Goal: Task Accomplishment & Management: Manage account settings

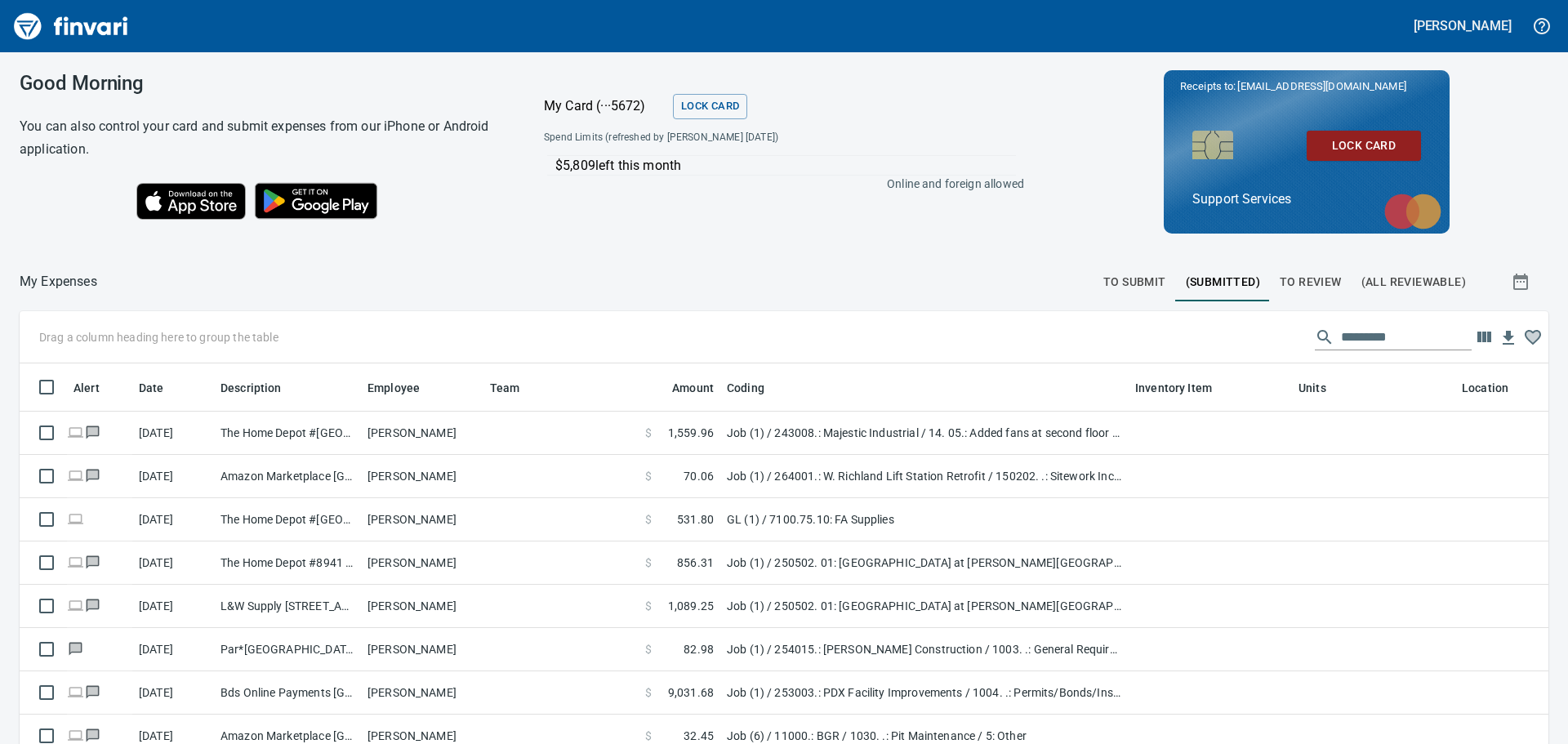
drag, startPoint x: 701, startPoint y: 392, endPoint x: 607, endPoint y: 392, distance: 94.0
click at [607, 392] on body "[PERSON_NAME] Good Morning You can also control your card and submit expenses f…" at bounding box center [784, 372] width 1568 height 744
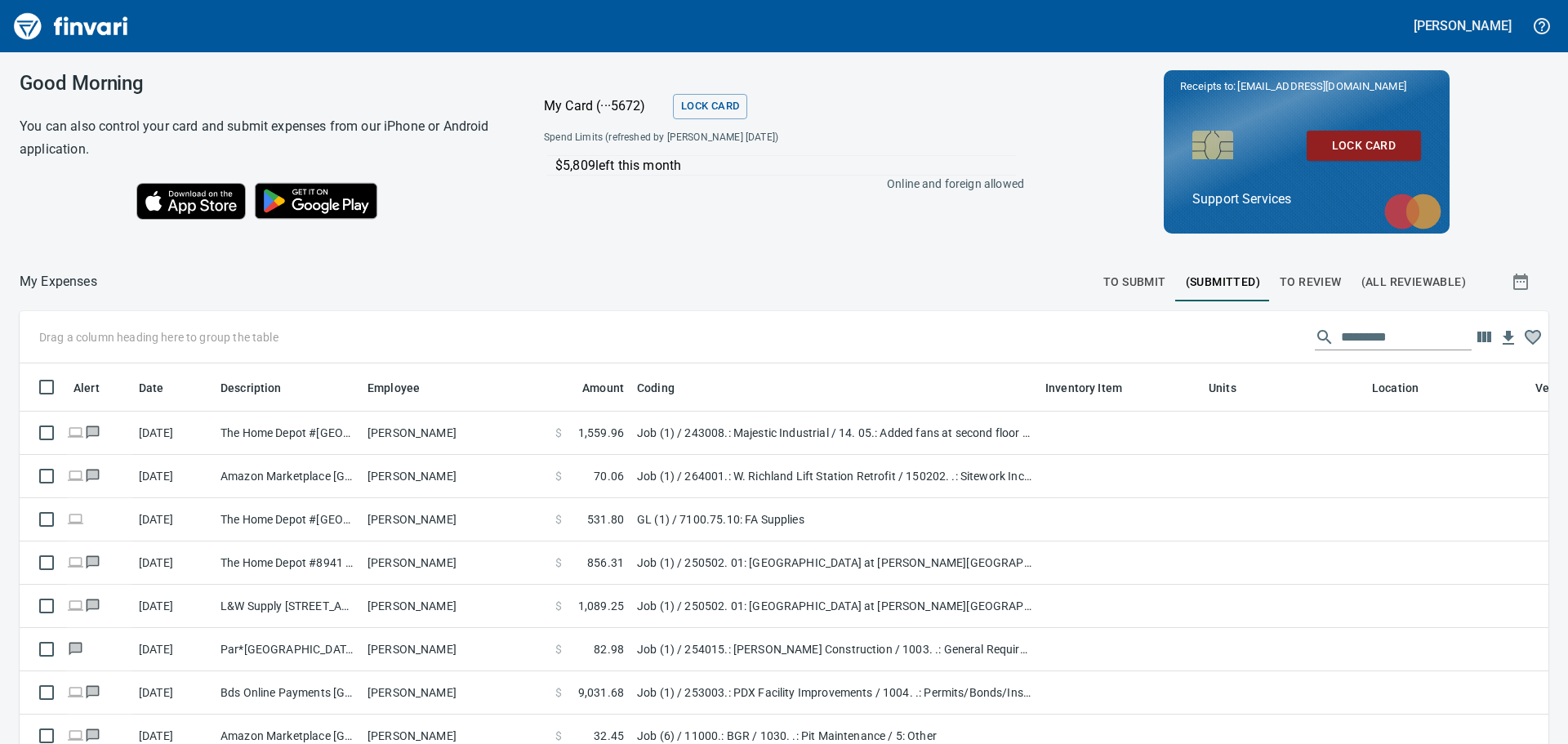
drag, startPoint x: 607, startPoint y: 392, endPoint x: 476, endPoint y: 383, distance: 131.3
click at [476, 383] on body "[PERSON_NAME] Good Morning You can also control your card and submit expenses f…" at bounding box center [784, 372] width 1568 height 744
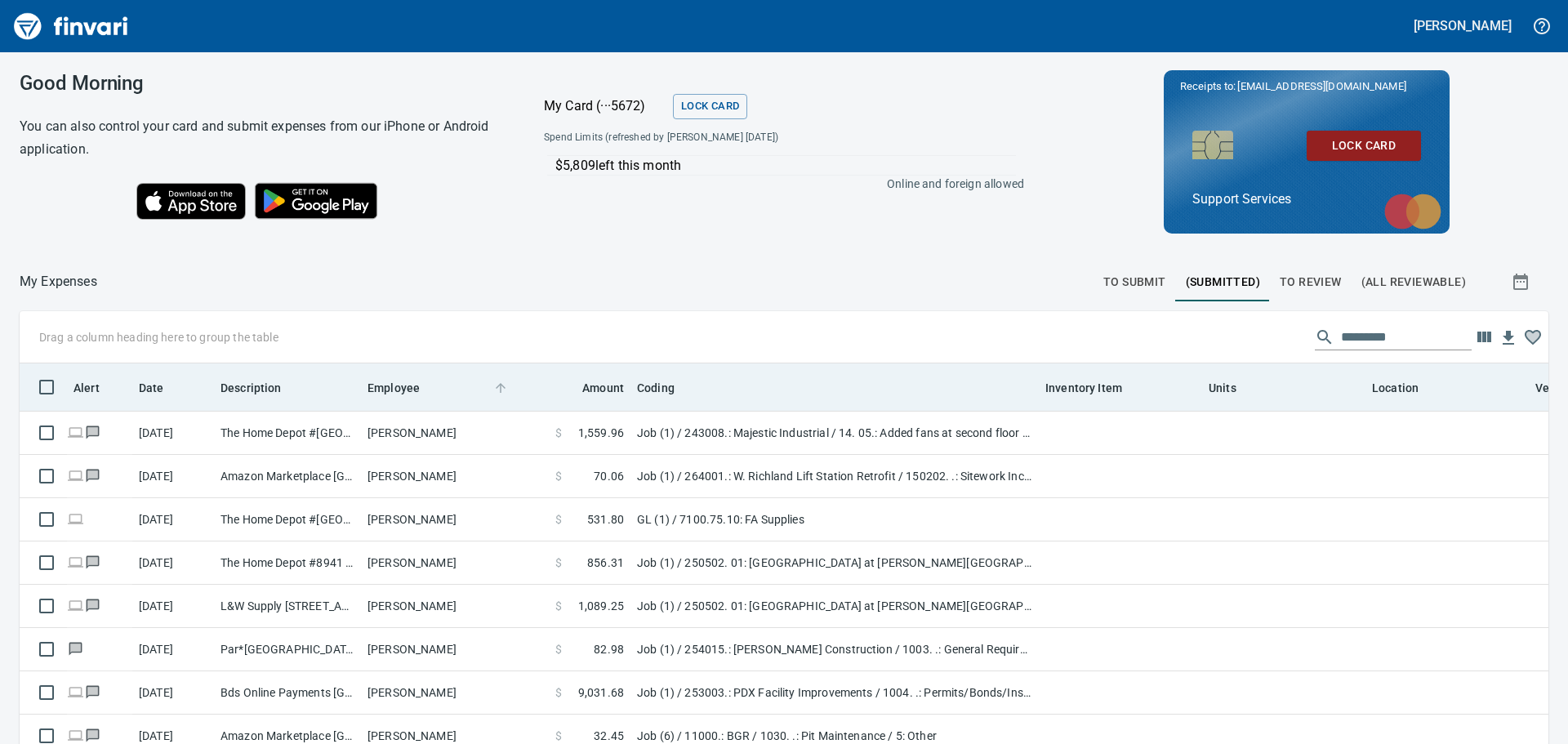
drag, startPoint x: 550, startPoint y: 390, endPoint x: 490, endPoint y: 390, distance: 60.0
click at [491, 390] on body "[PERSON_NAME] Good Morning You can also control your card and submit expenses f…" at bounding box center [784, 372] width 1568 height 744
drag, startPoint x: 519, startPoint y: 394, endPoint x: 492, endPoint y: 394, distance: 27.0
click at [492, 394] on body "[PERSON_NAME] Good Morning You can also control your card and submit expenses f…" at bounding box center [784, 372] width 1568 height 744
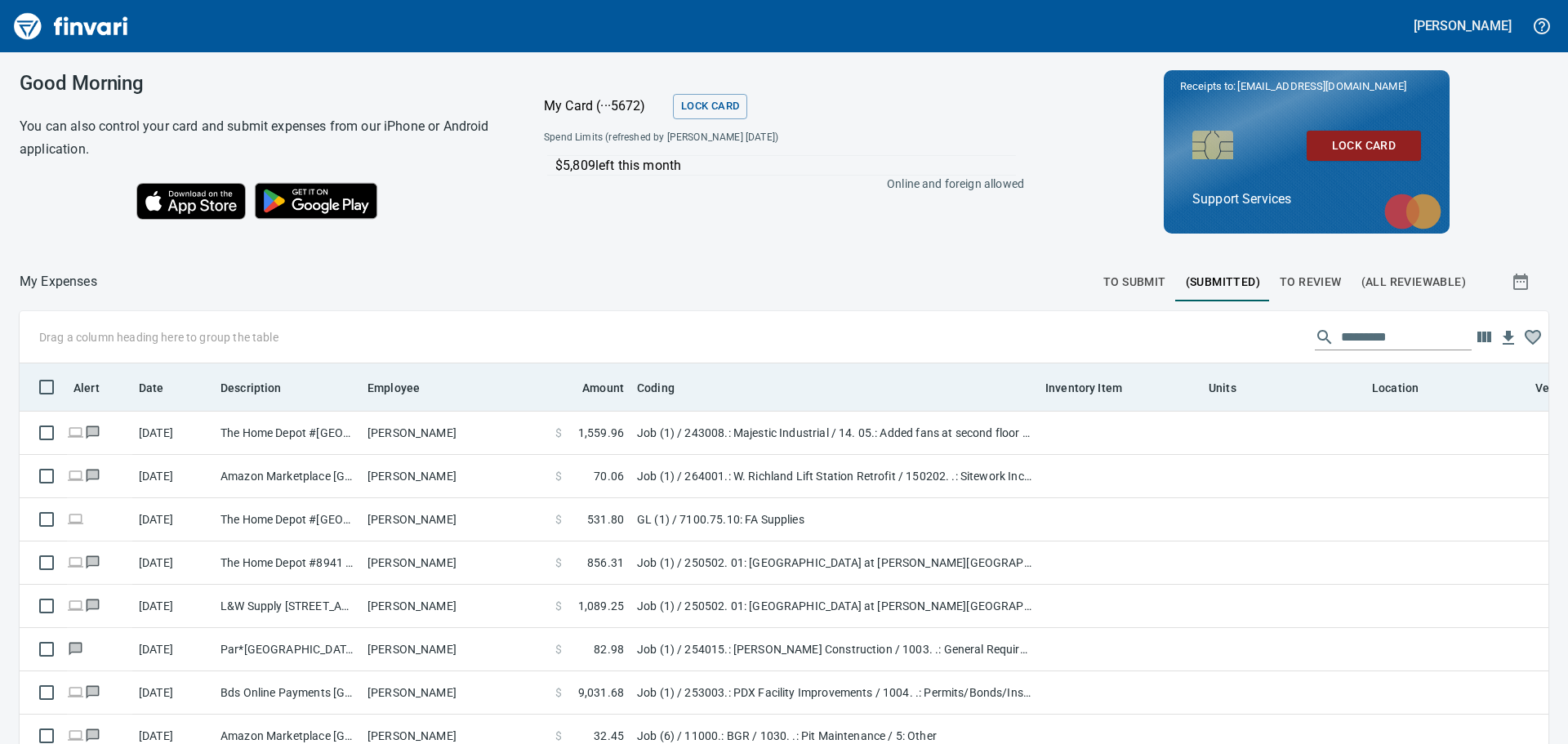
click at [473, 388] on div "Employee" at bounding box center [422, 386] width 109 height 20
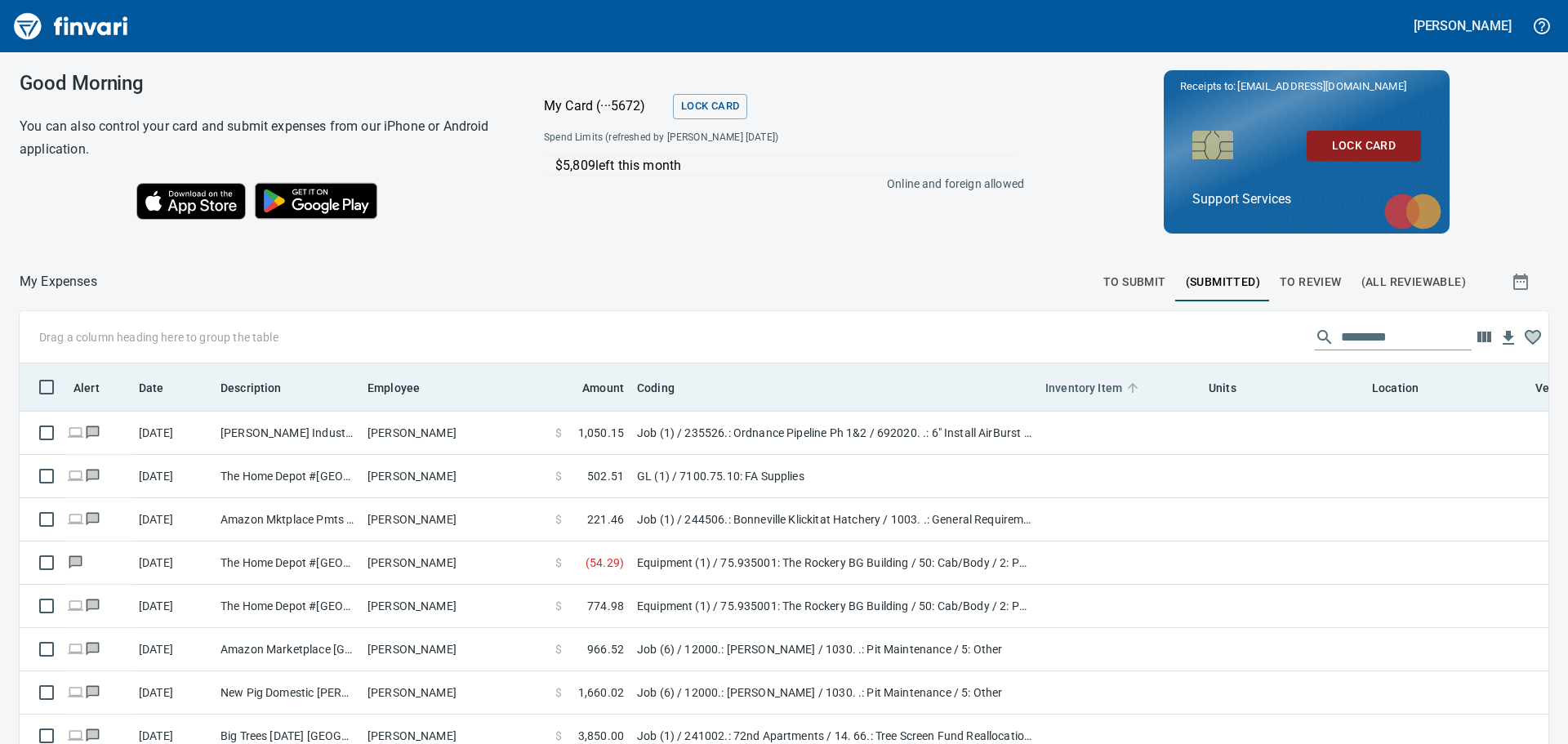
scroll to position [735, 0]
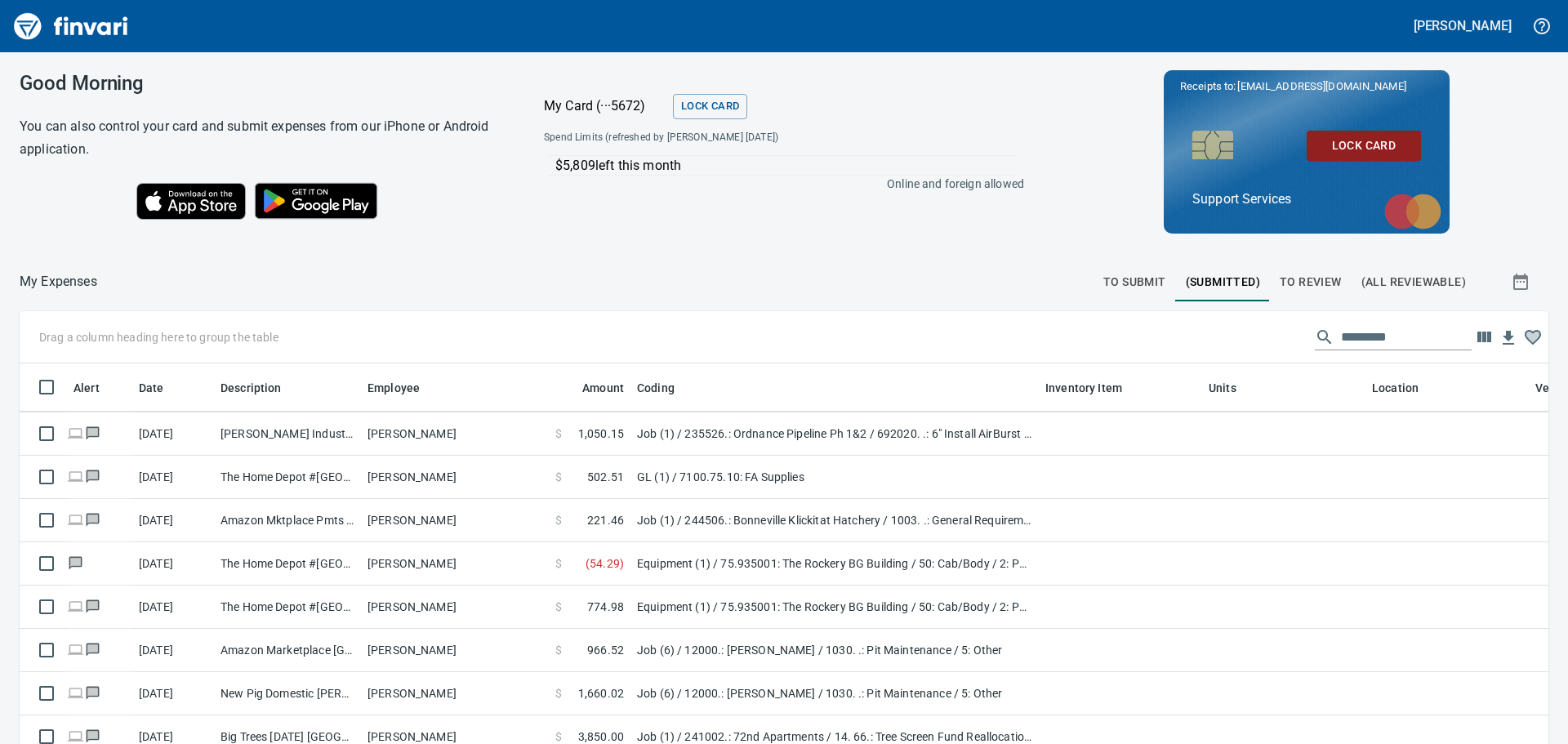
click at [1129, 279] on span "To Submit" at bounding box center [1134, 282] width 63 height 20
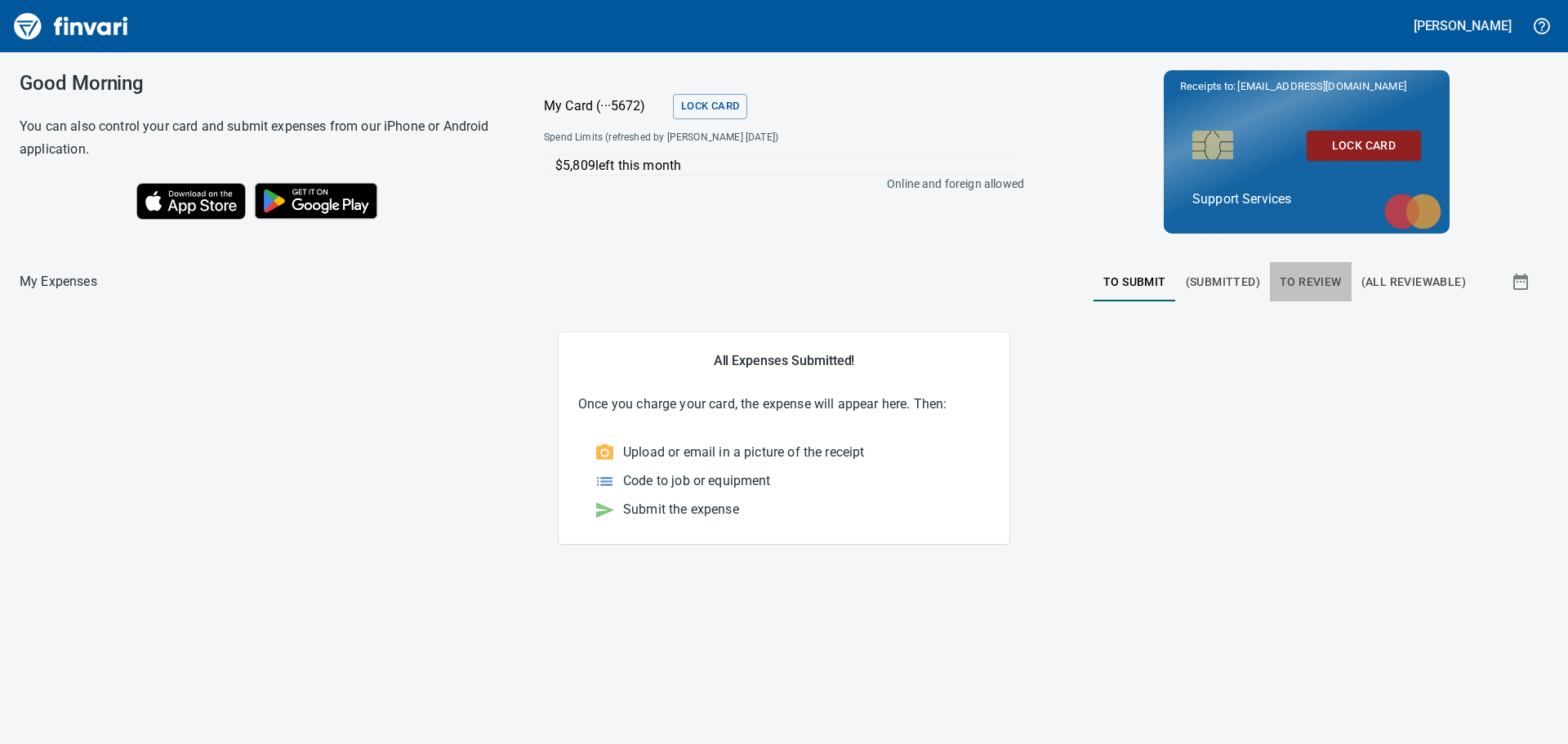
click at [1290, 283] on span "To Review" at bounding box center [1311, 282] width 62 height 20
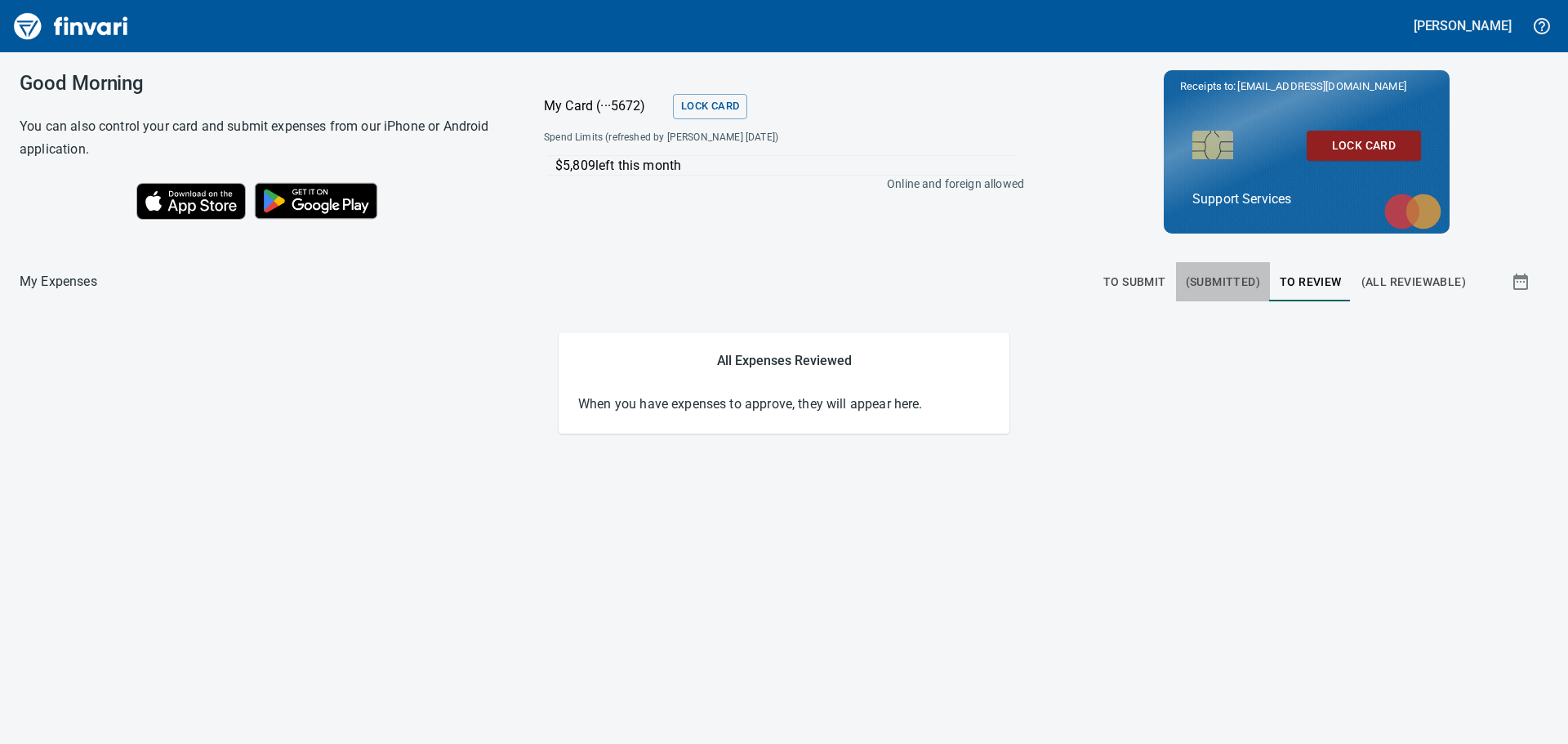
click at [1192, 285] on span "(Submitted)" at bounding box center [1223, 282] width 74 height 20
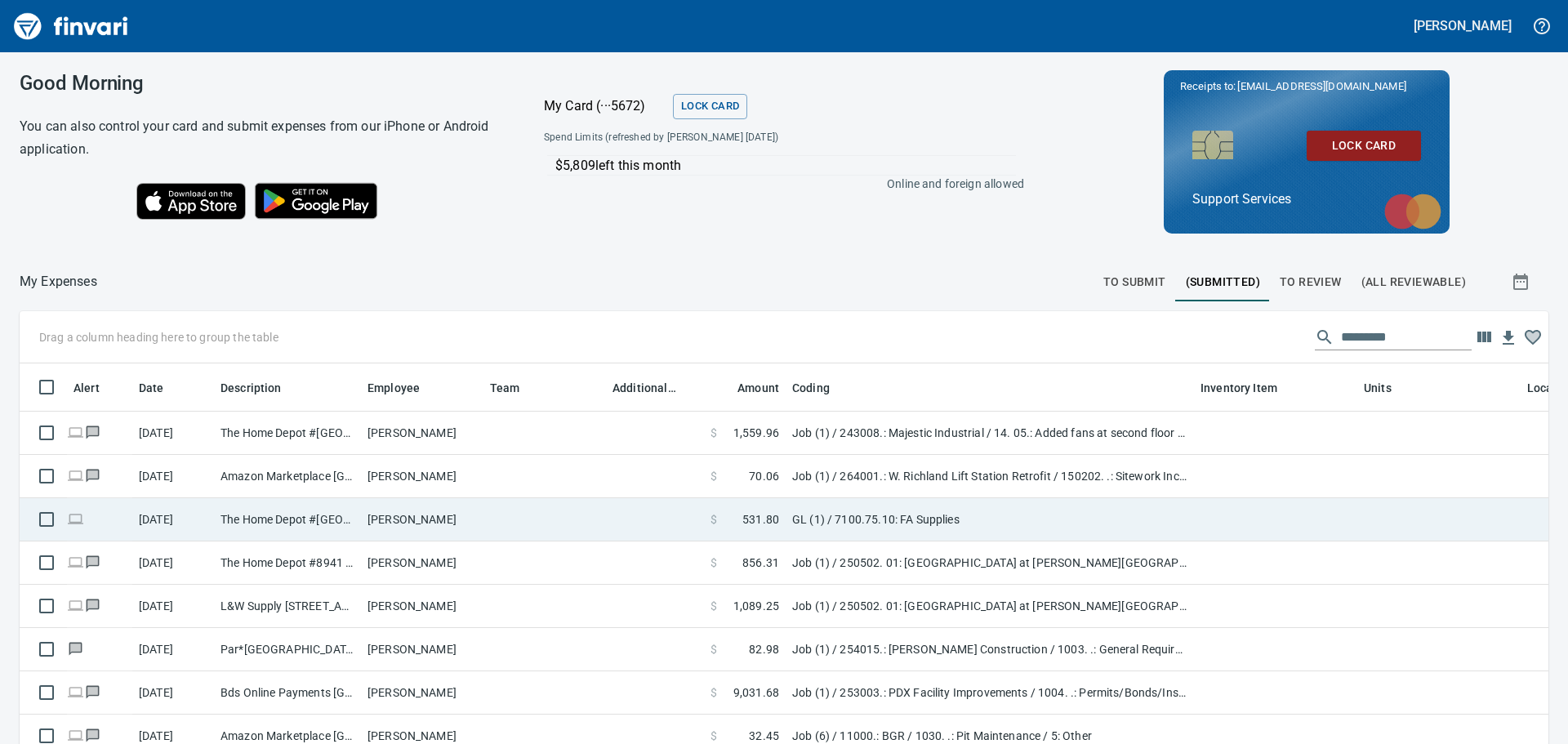
click at [314, 503] on td "The Home Depot #[GEOGRAPHIC_DATA]" at bounding box center [287, 519] width 147 height 43
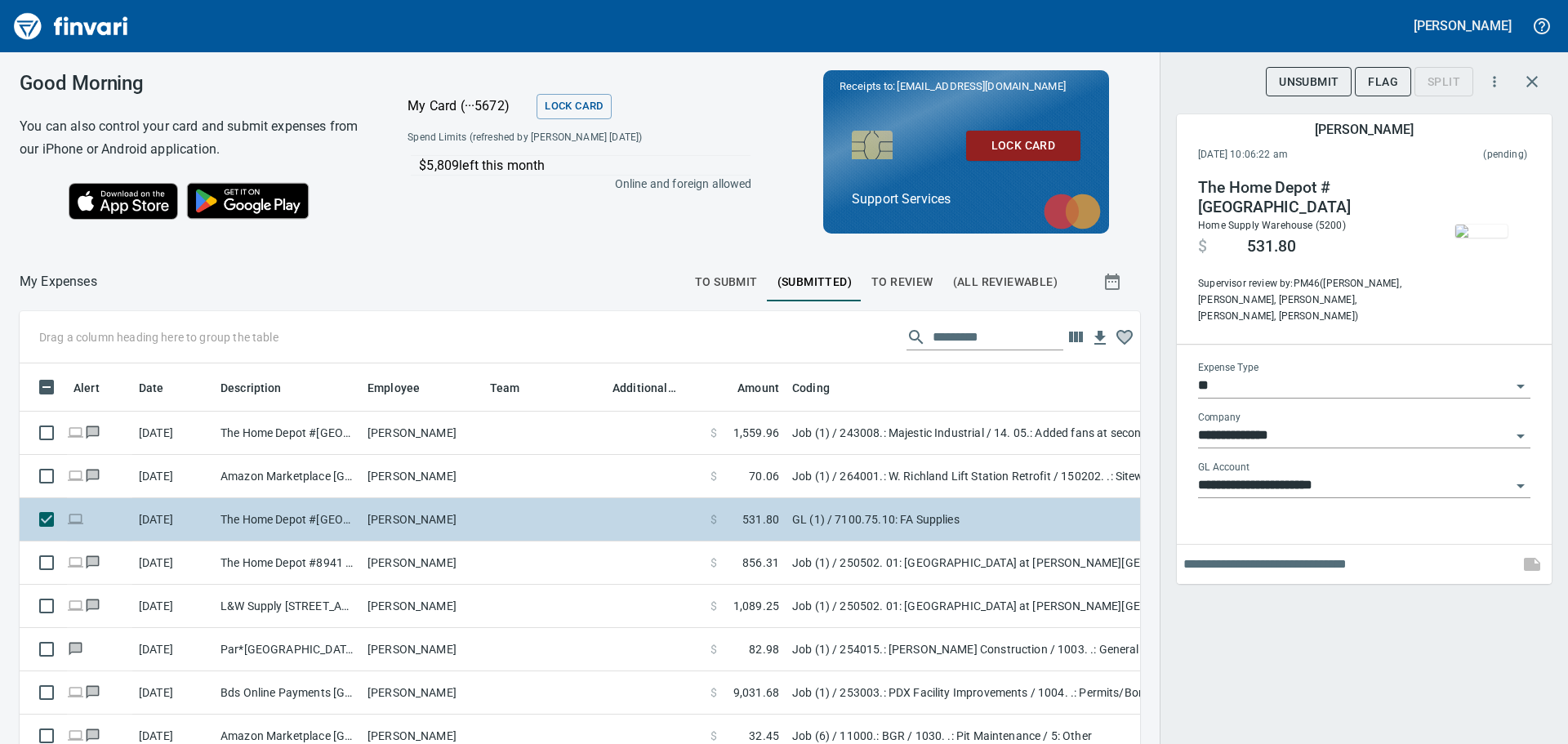
scroll to position [540, 1084]
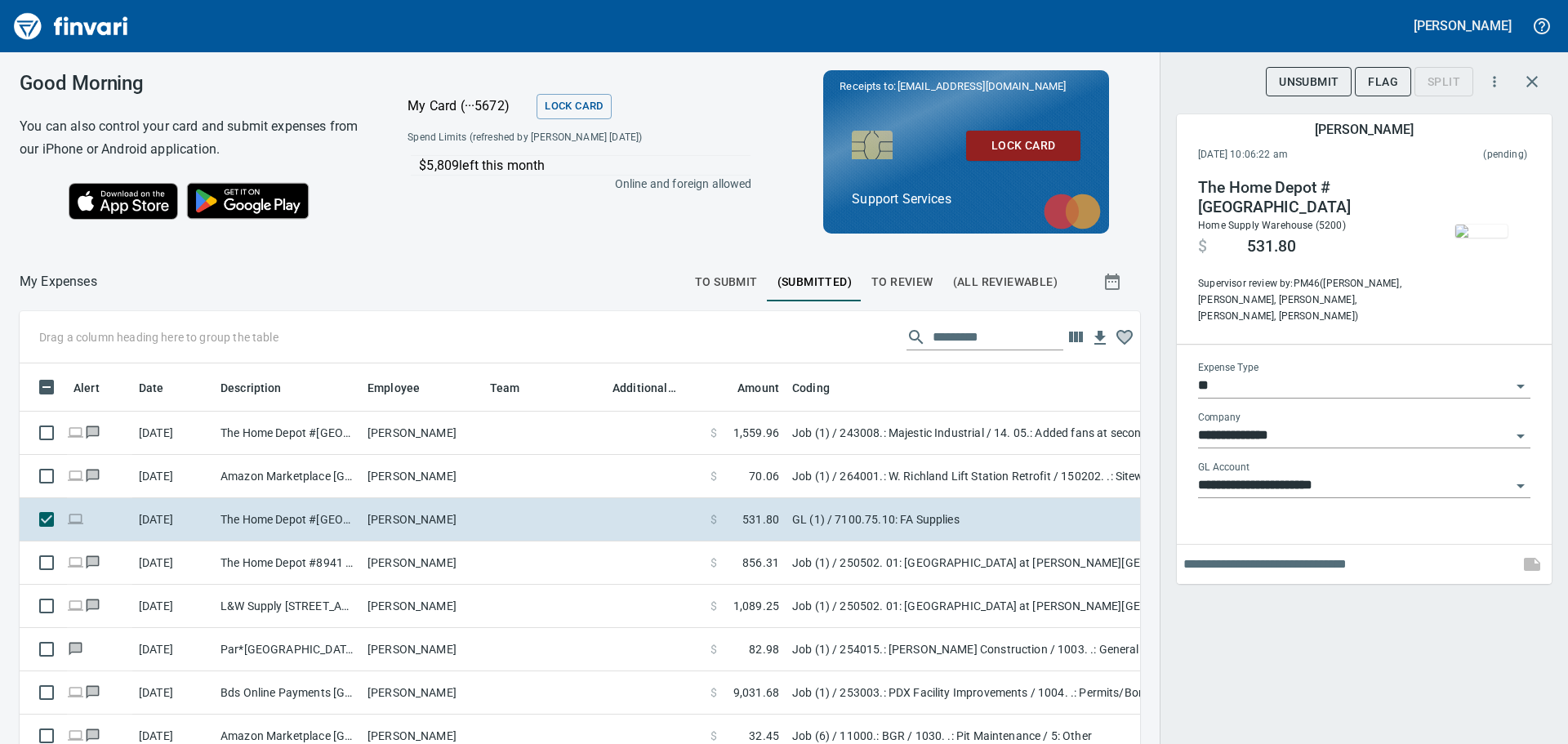
drag, startPoint x: 1414, startPoint y: 217, endPoint x: 1459, endPoint y: 214, distance: 45.1
click at [1414, 217] on div "The Home Depot #4718 [GEOGRAPHIC_DATA] [GEOGRAPHIC_DATA] Home Supply Warehouse …" at bounding box center [1309, 252] width 222 height 147
click at [1465, 225] on img "button" at bounding box center [1481, 231] width 52 height 13
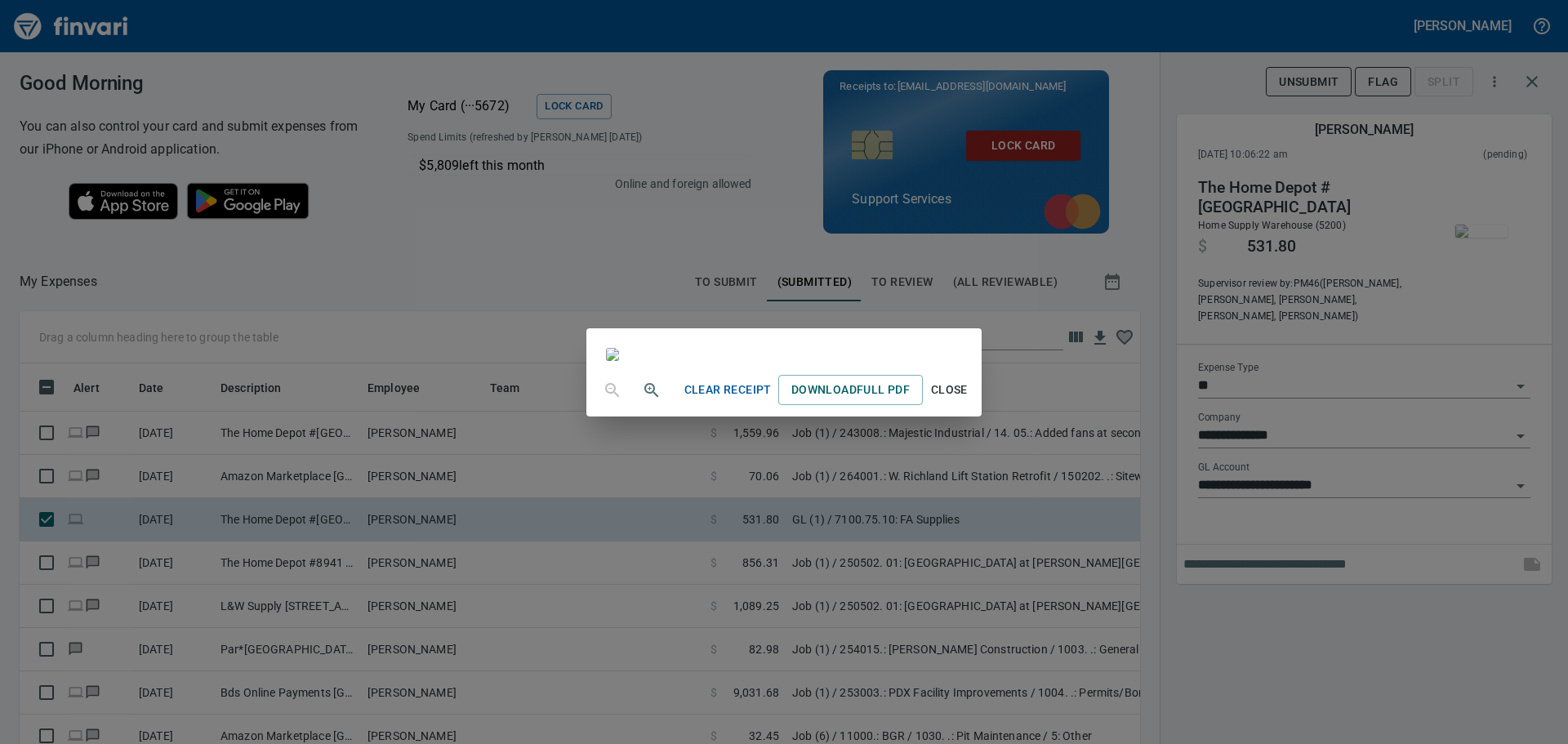
scroll to position [0, 0]
click at [1338, 710] on div "Clear Receipt Download Full PDF Close" at bounding box center [784, 372] width 1568 height 744
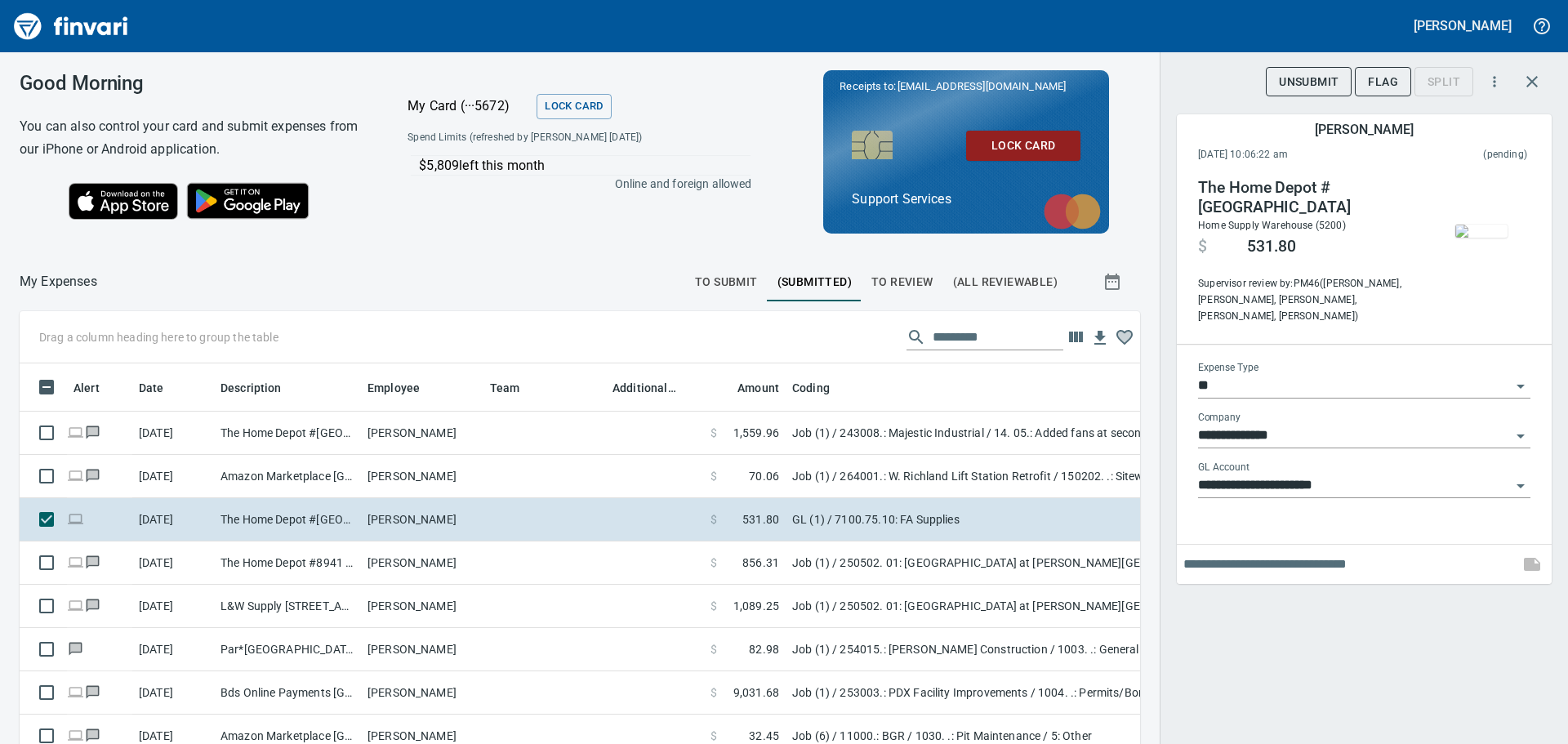
click at [1247, 551] on input "text" at bounding box center [1348, 564] width 329 height 26
type input "**********"
click at [1534, 558] on icon "button" at bounding box center [1532, 564] width 16 height 13
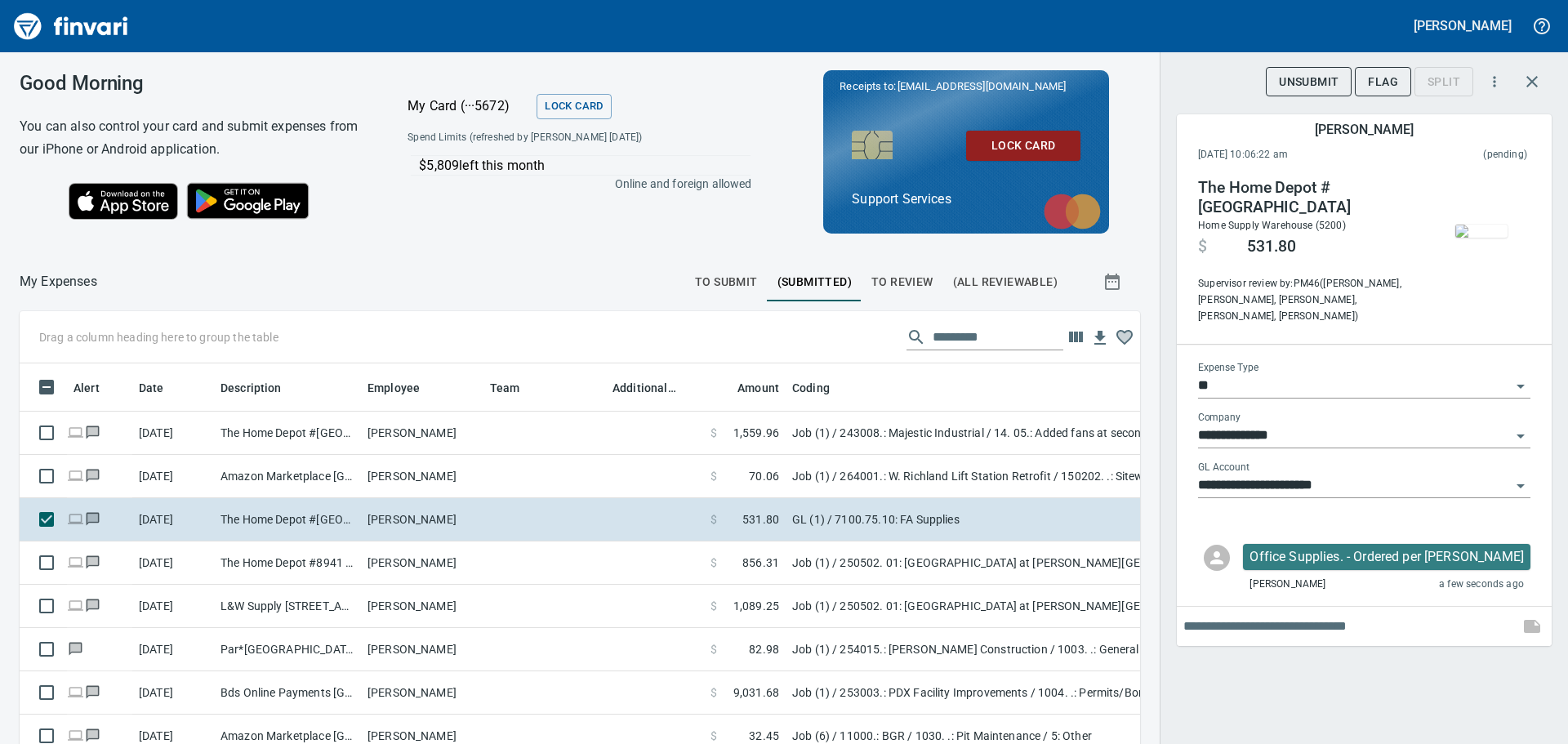
scroll to position [540, 1084]
click at [1534, 77] on icon "button" at bounding box center [1532, 82] width 20 height 20
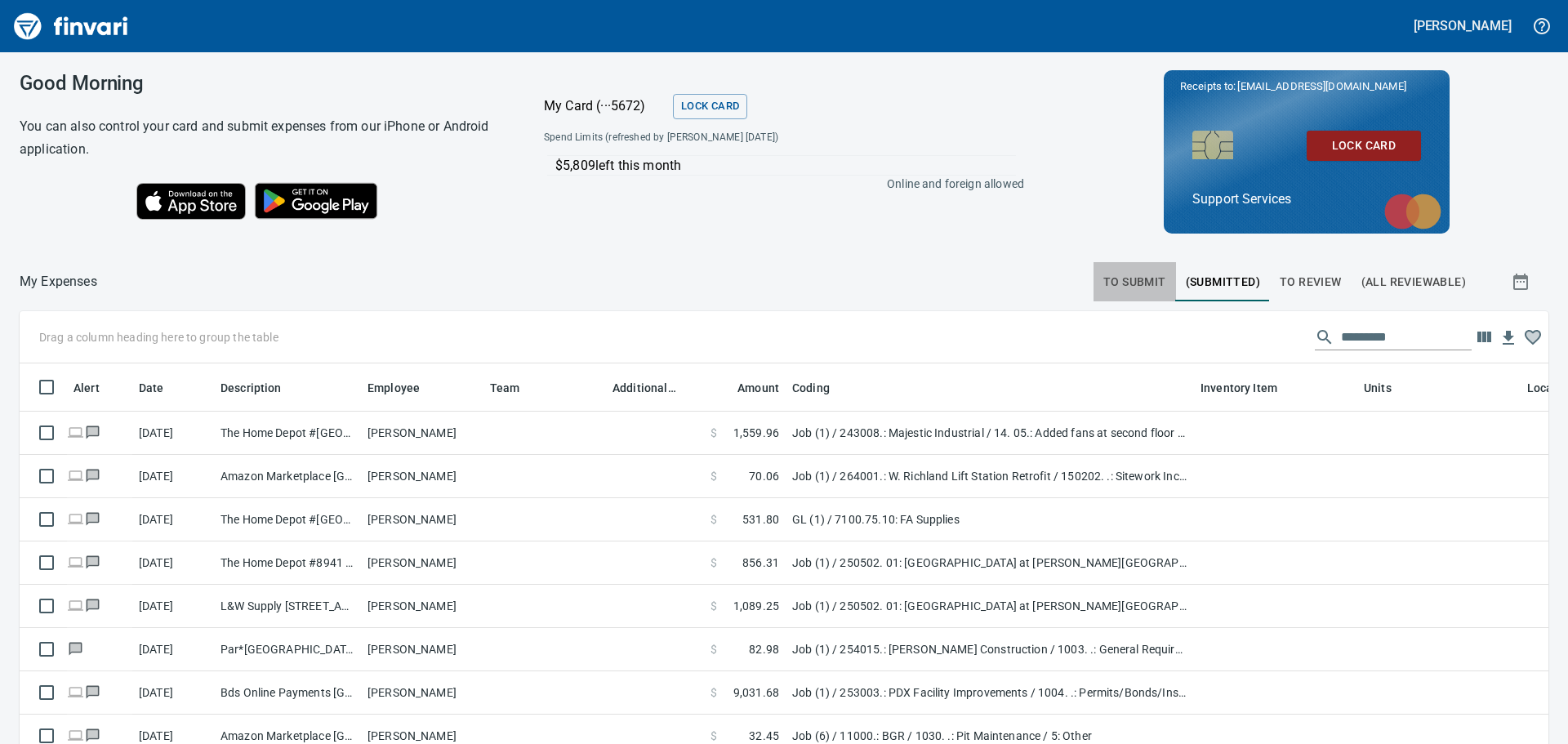
click at [1129, 282] on span "To Submit" at bounding box center [1134, 282] width 63 height 20
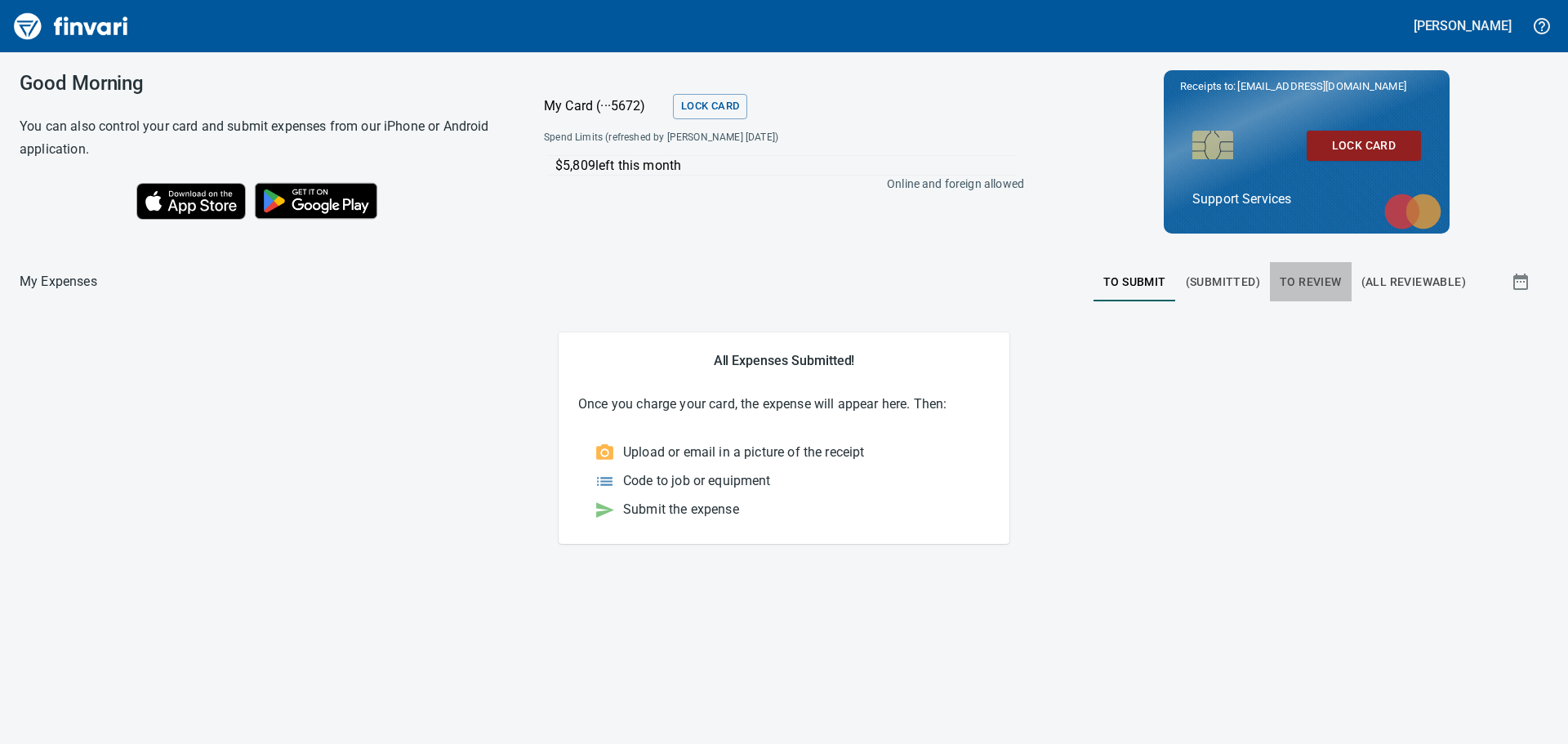
click at [1319, 283] on span "To Review" at bounding box center [1311, 282] width 62 height 20
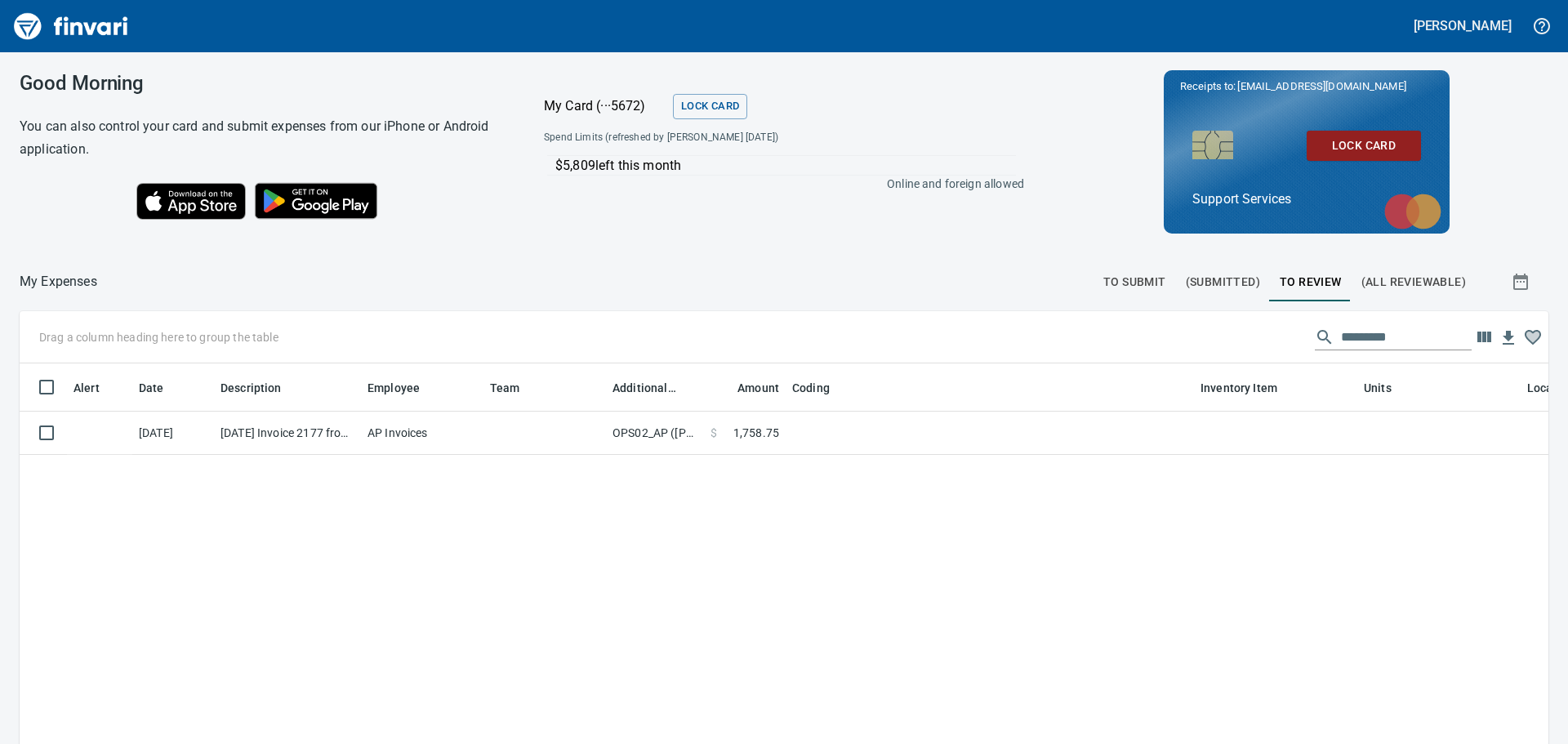
scroll to position [540, 1504]
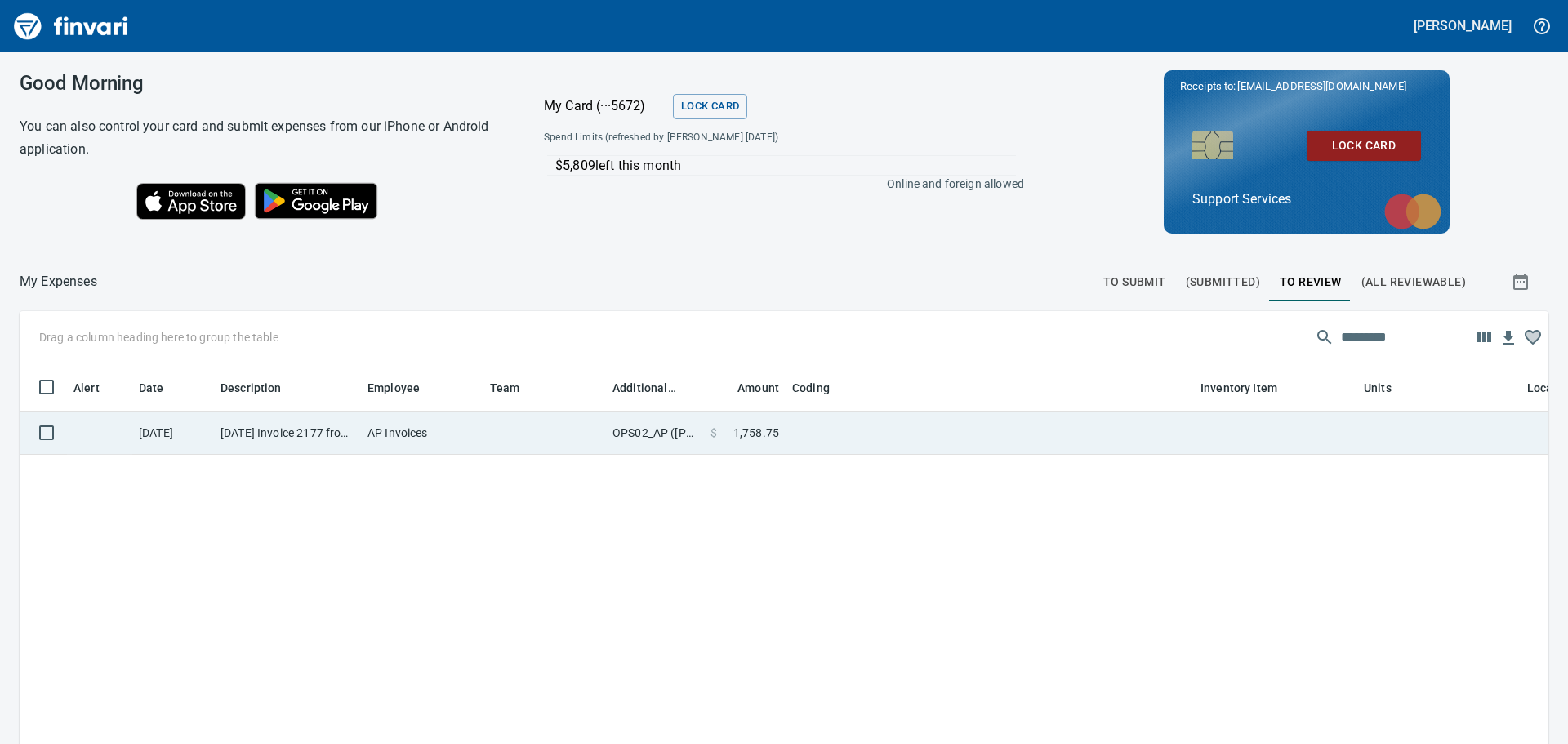
click at [887, 430] on td at bounding box center [990, 433] width 408 height 43
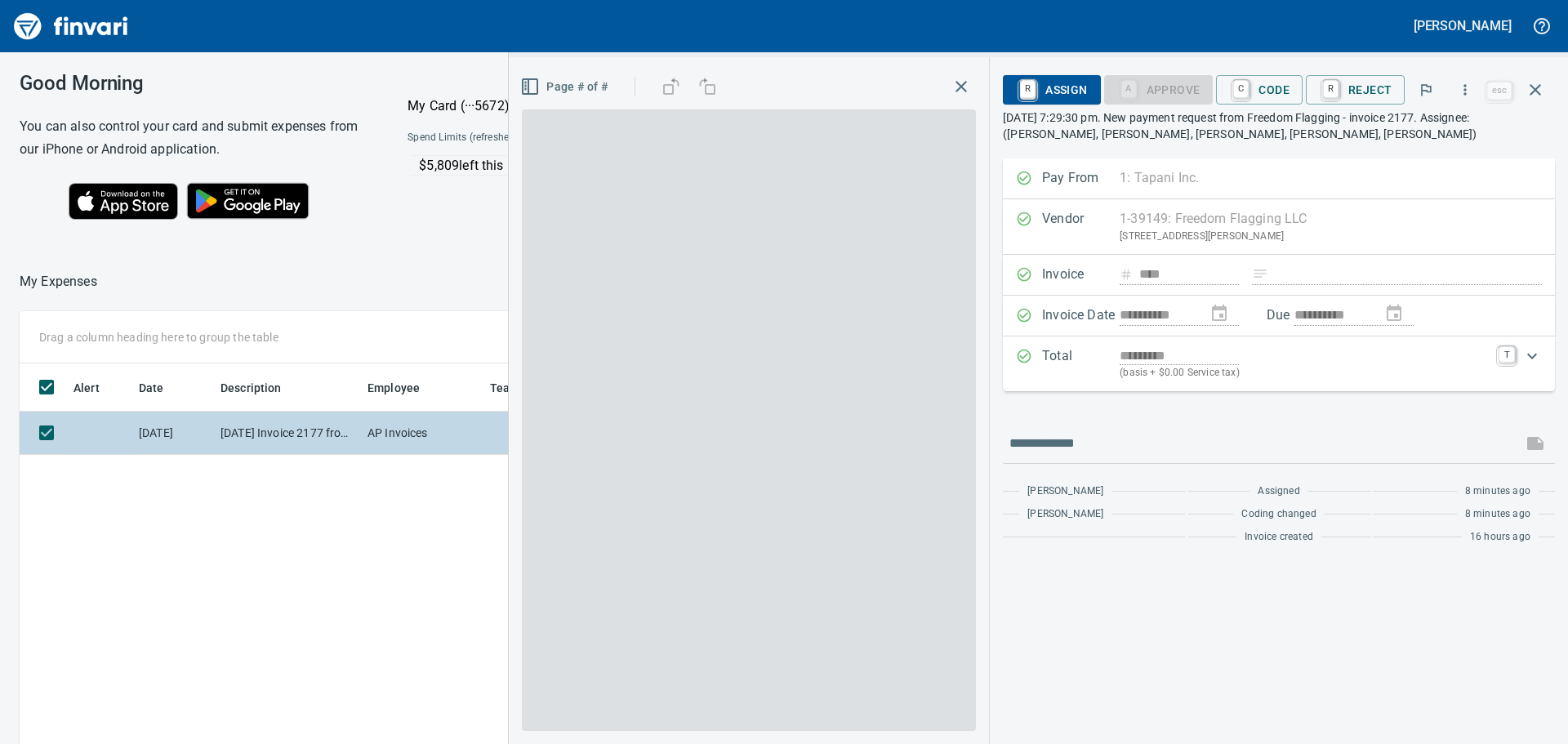
scroll to position [540, 1096]
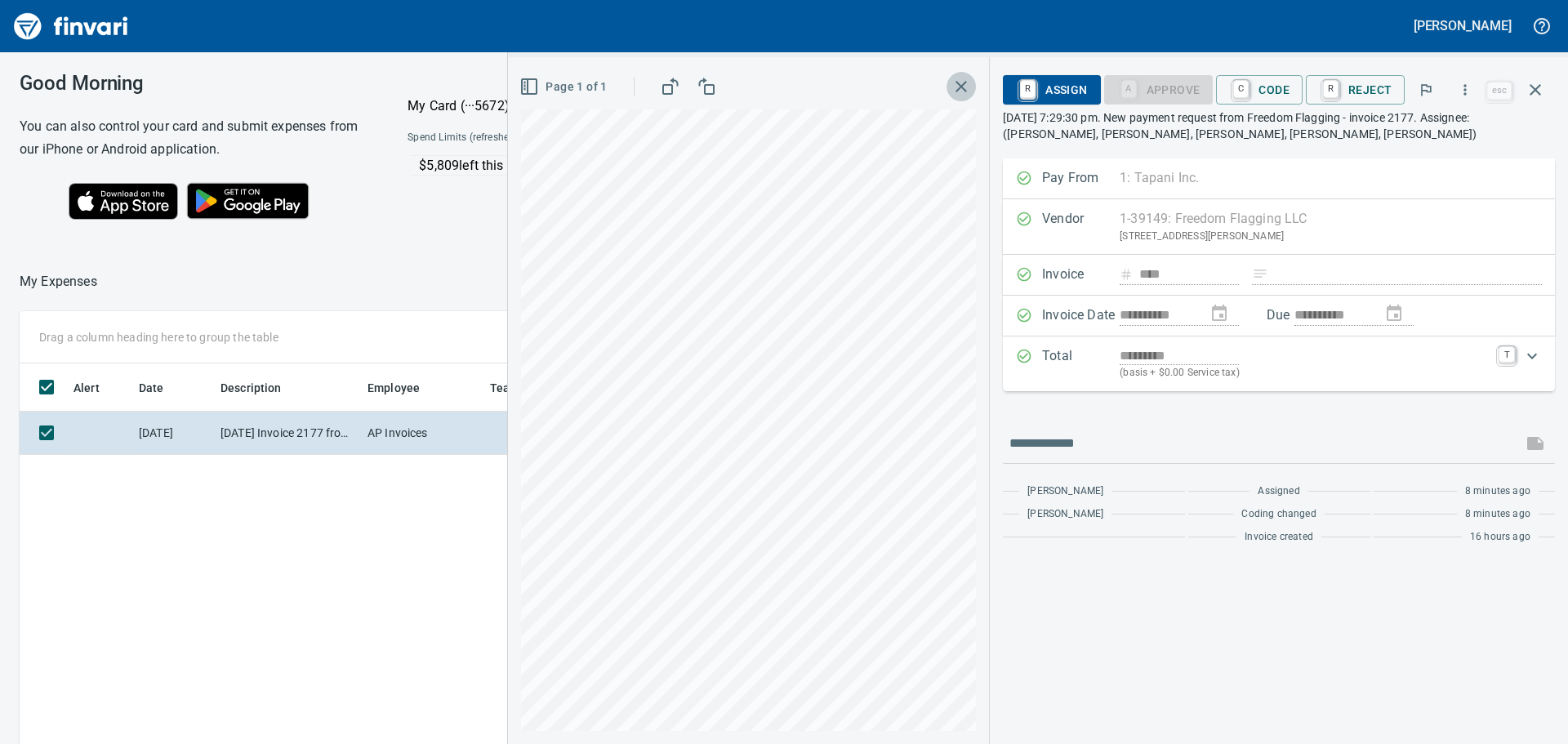
click at [967, 82] on icon "button" at bounding box center [961, 87] width 11 height 11
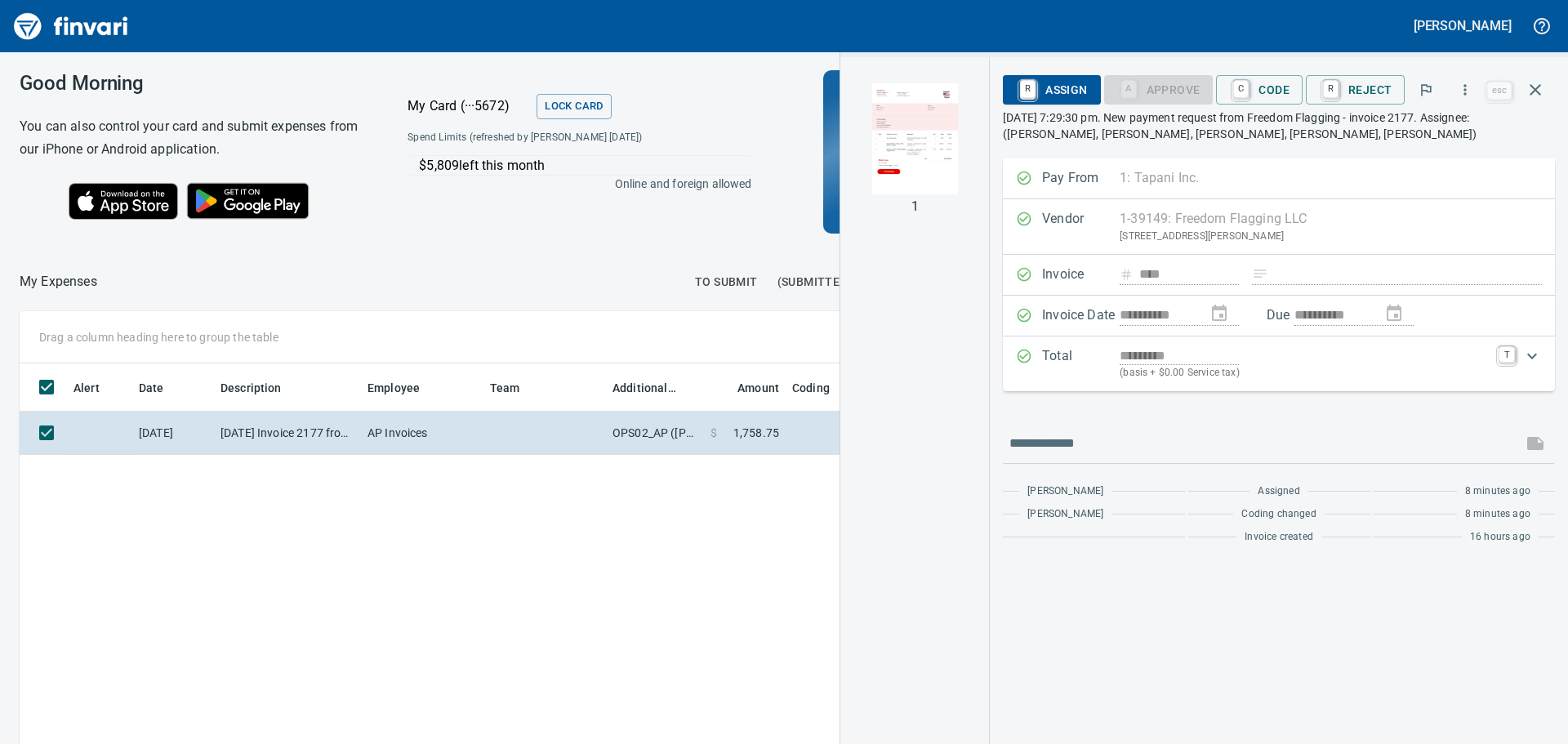
click at [575, 287] on div at bounding box center [391, 282] width 588 height 39
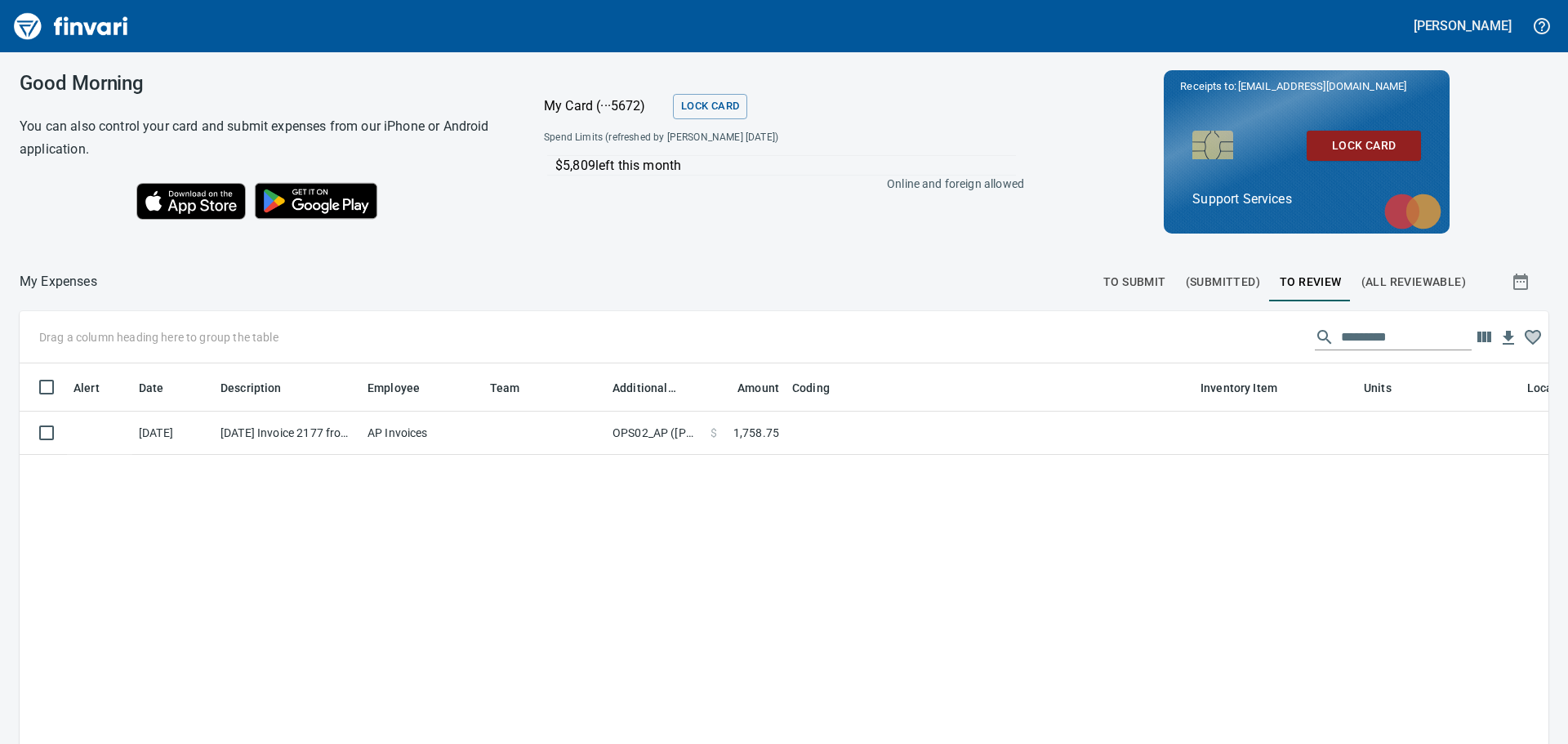
scroll to position [540, 1502]
click at [1132, 283] on span "To Submit" at bounding box center [1134, 282] width 63 height 20
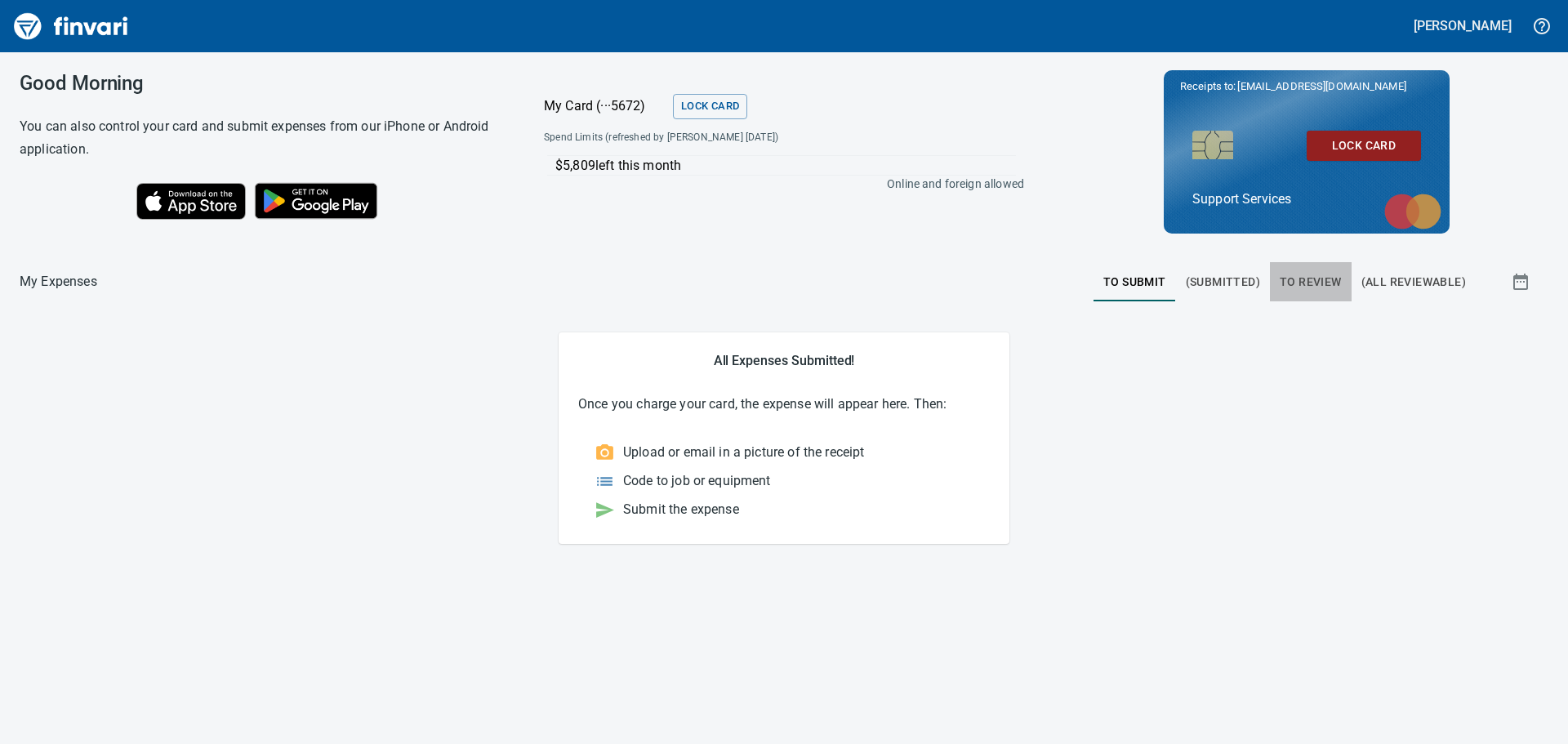
click at [1307, 281] on span "To Review" at bounding box center [1311, 282] width 62 height 20
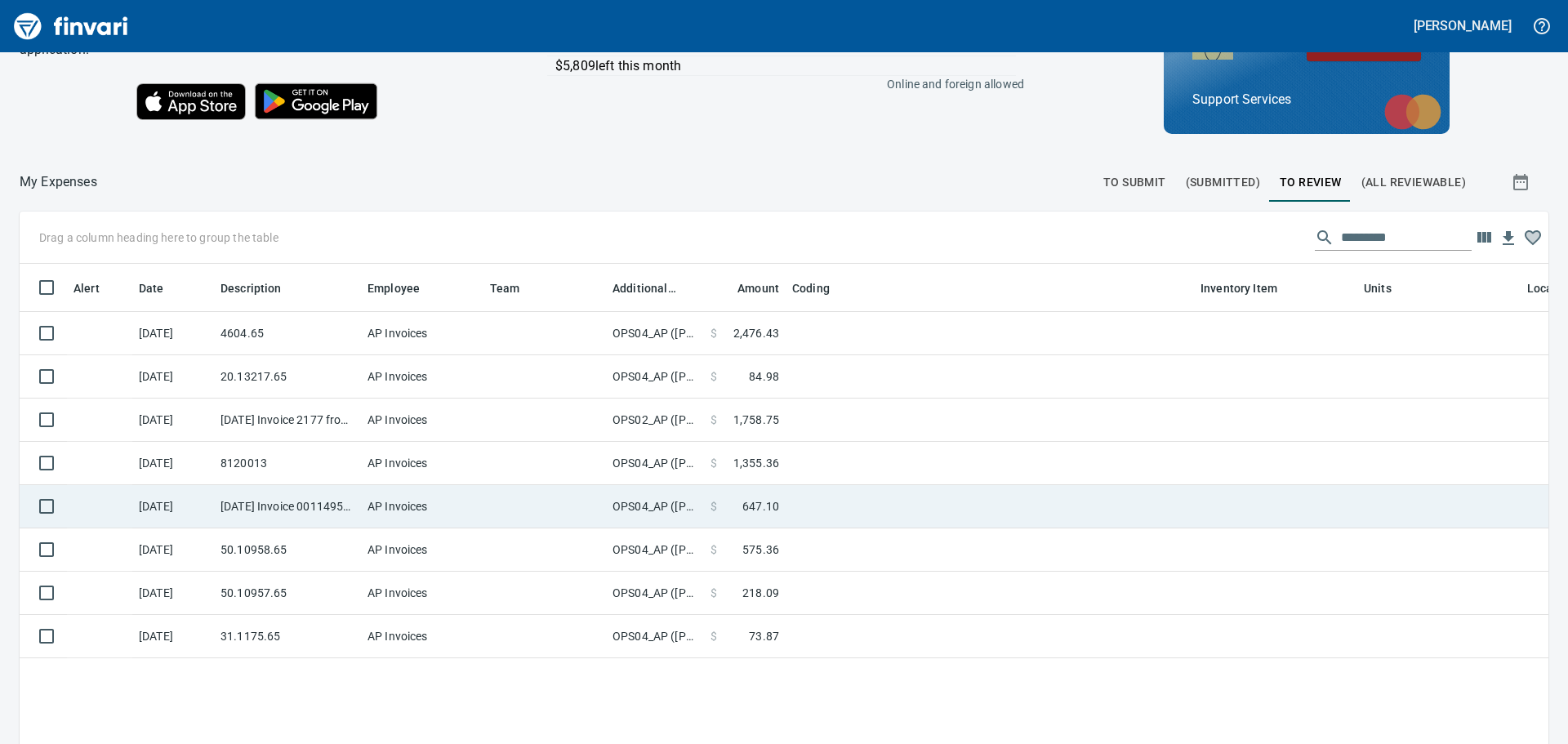
scroll to position [184, 0]
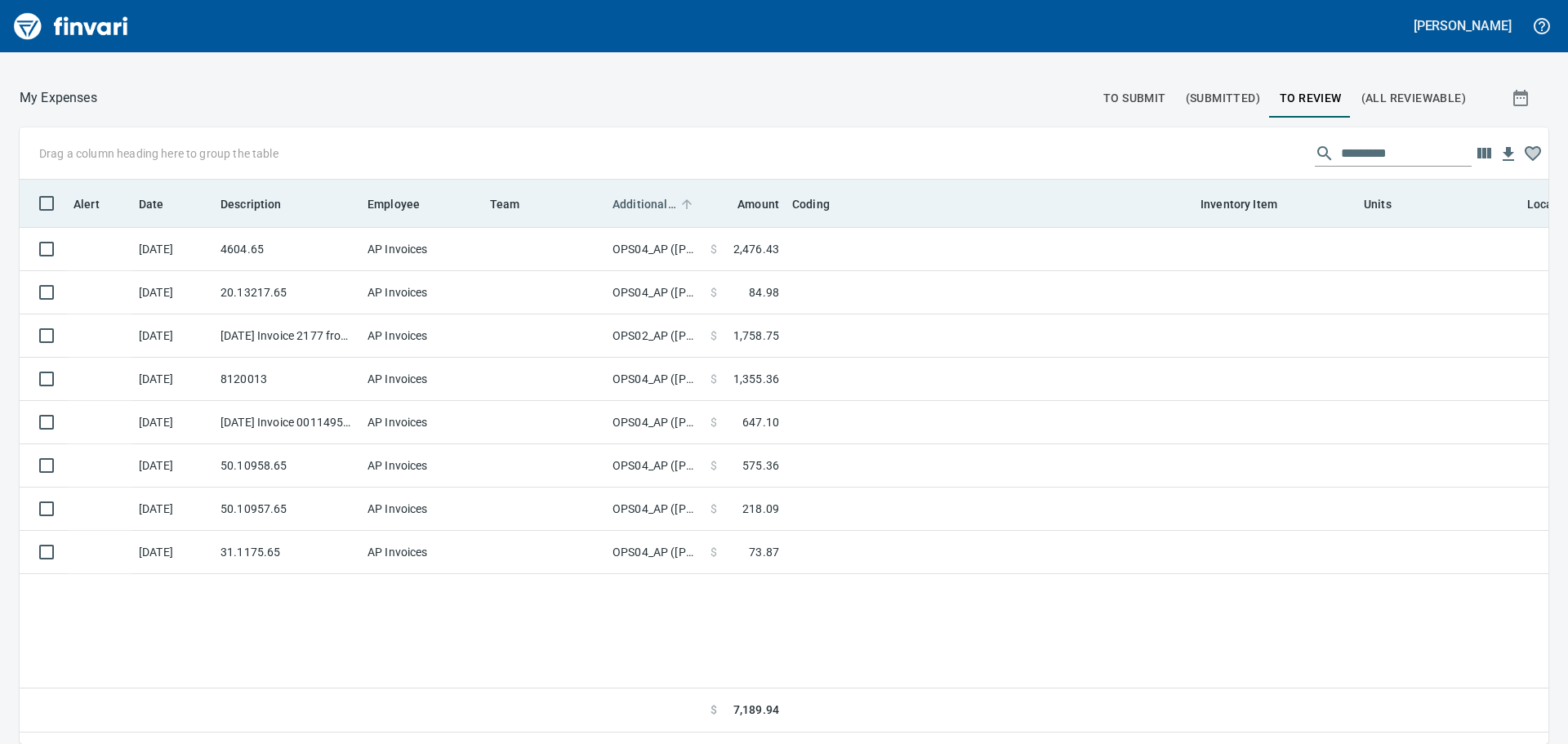
click at [629, 207] on span "Additional Reviewer" at bounding box center [644, 204] width 64 height 20
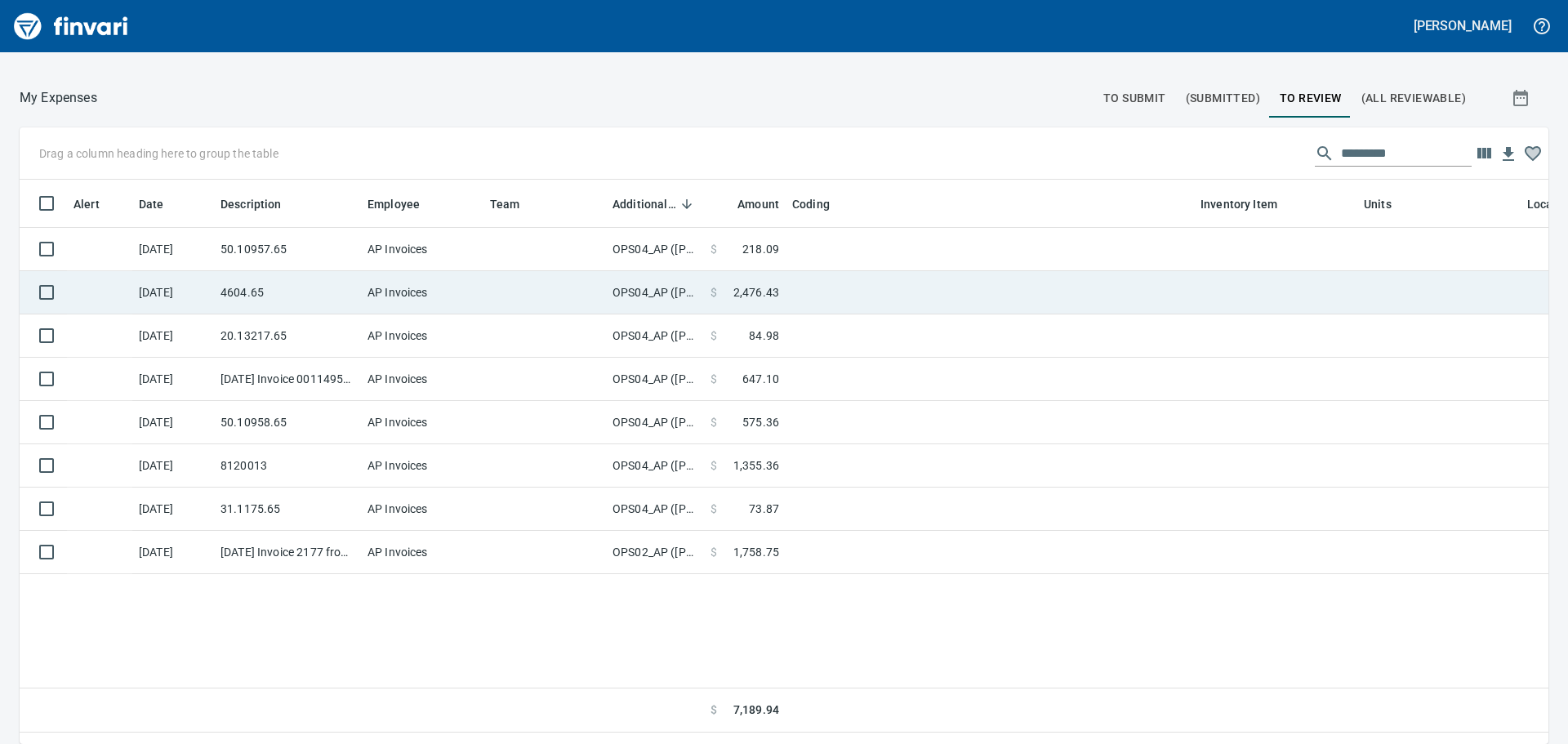
scroll to position [540, 1504]
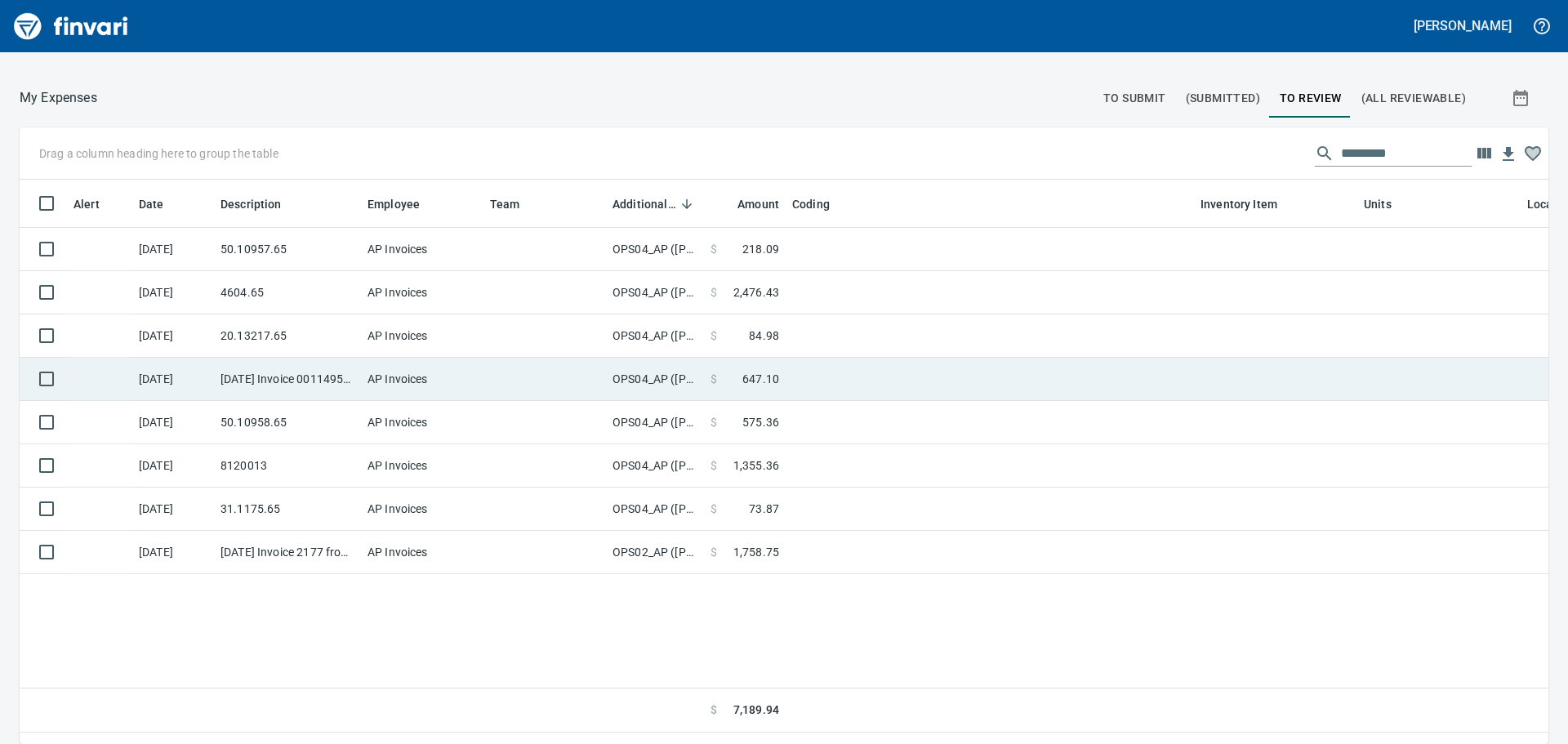
click at [647, 387] on td "OPS04_AP ([PERSON_NAME], [PERSON_NAME], [PERSON_NAME], [PERSON_NAME], [PERSON_N…" at bounding box center [655, 379] width 98 height 43
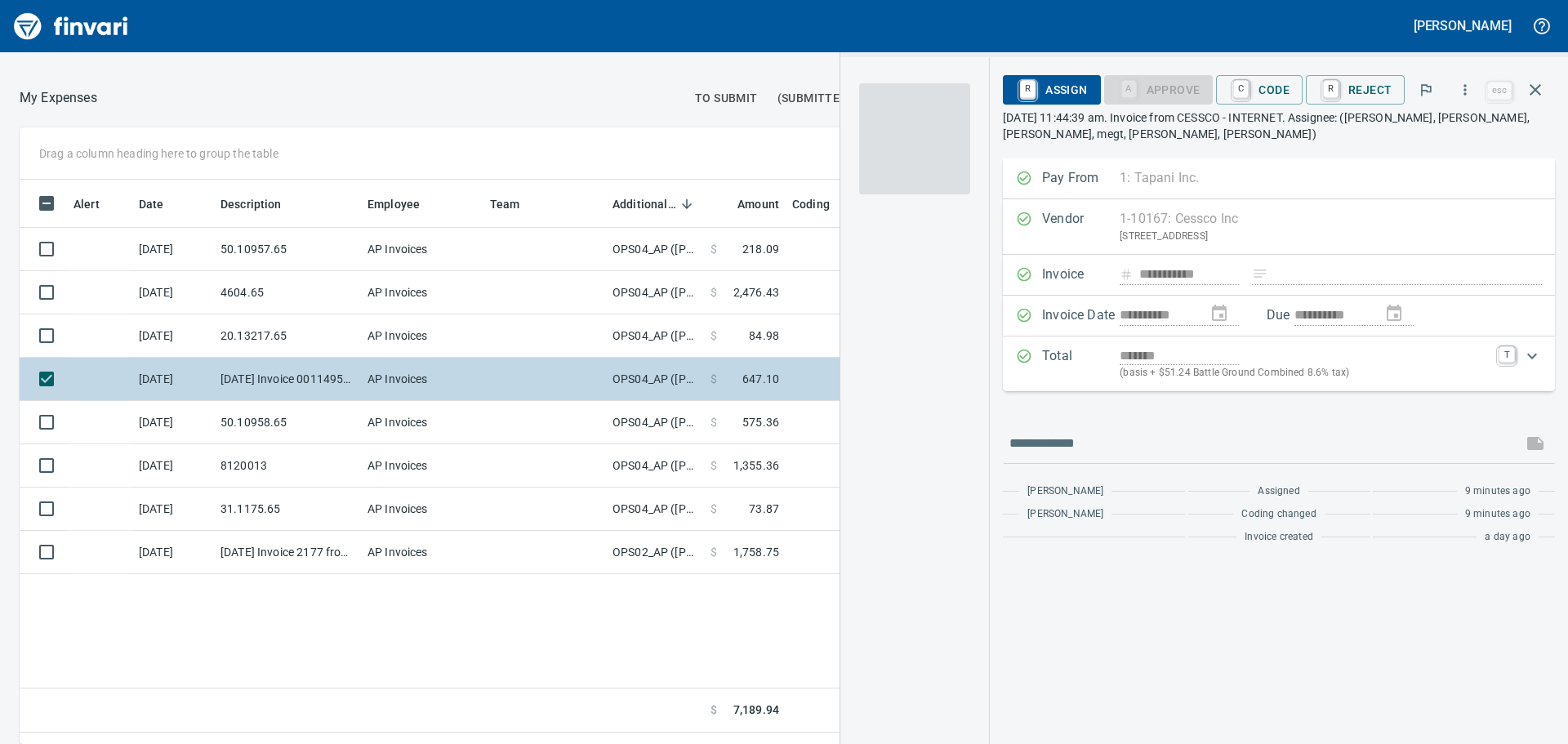
scroll to position [540, 1096]
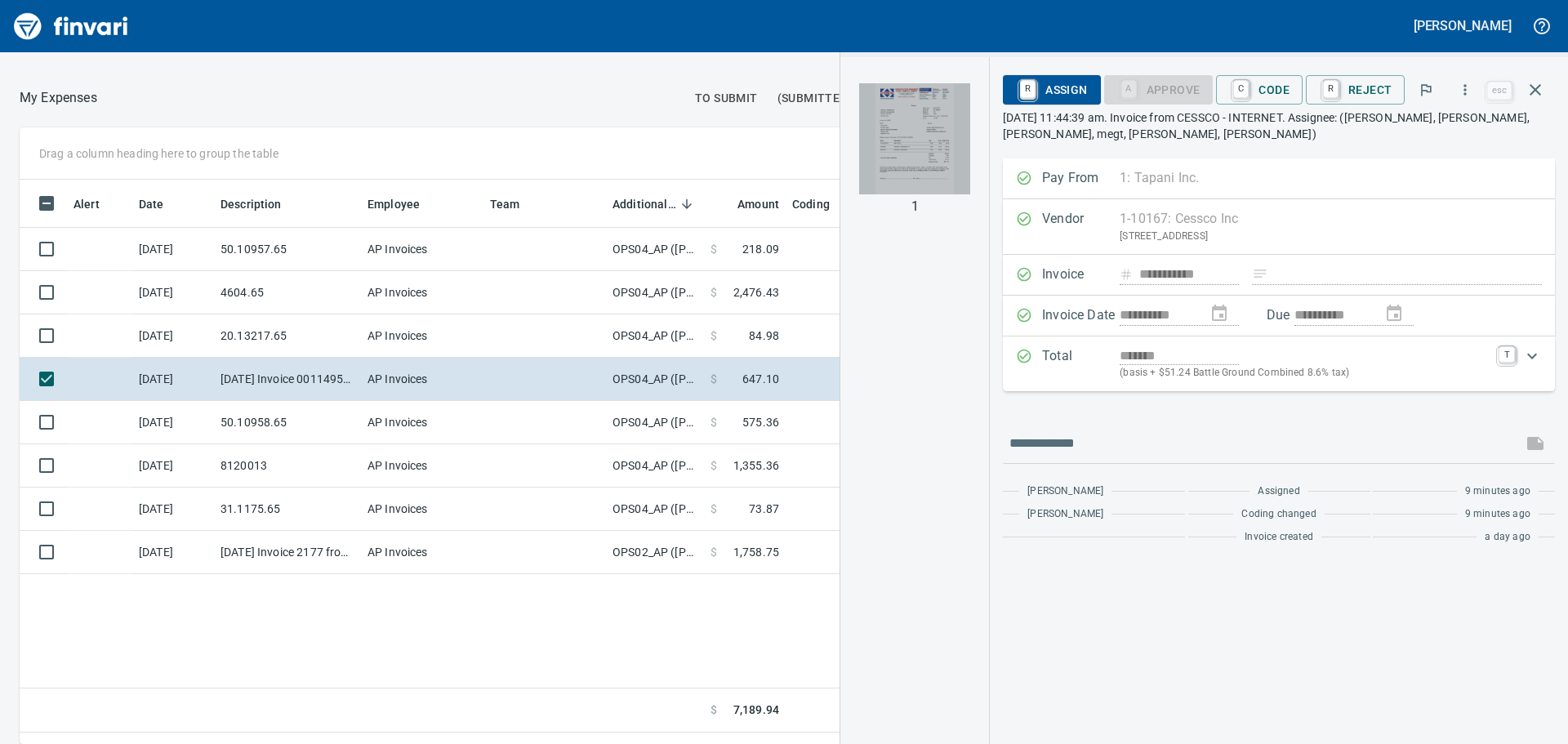
click at [938, 123] on img "button" at bounding box center [915, 139] width 111 height 111
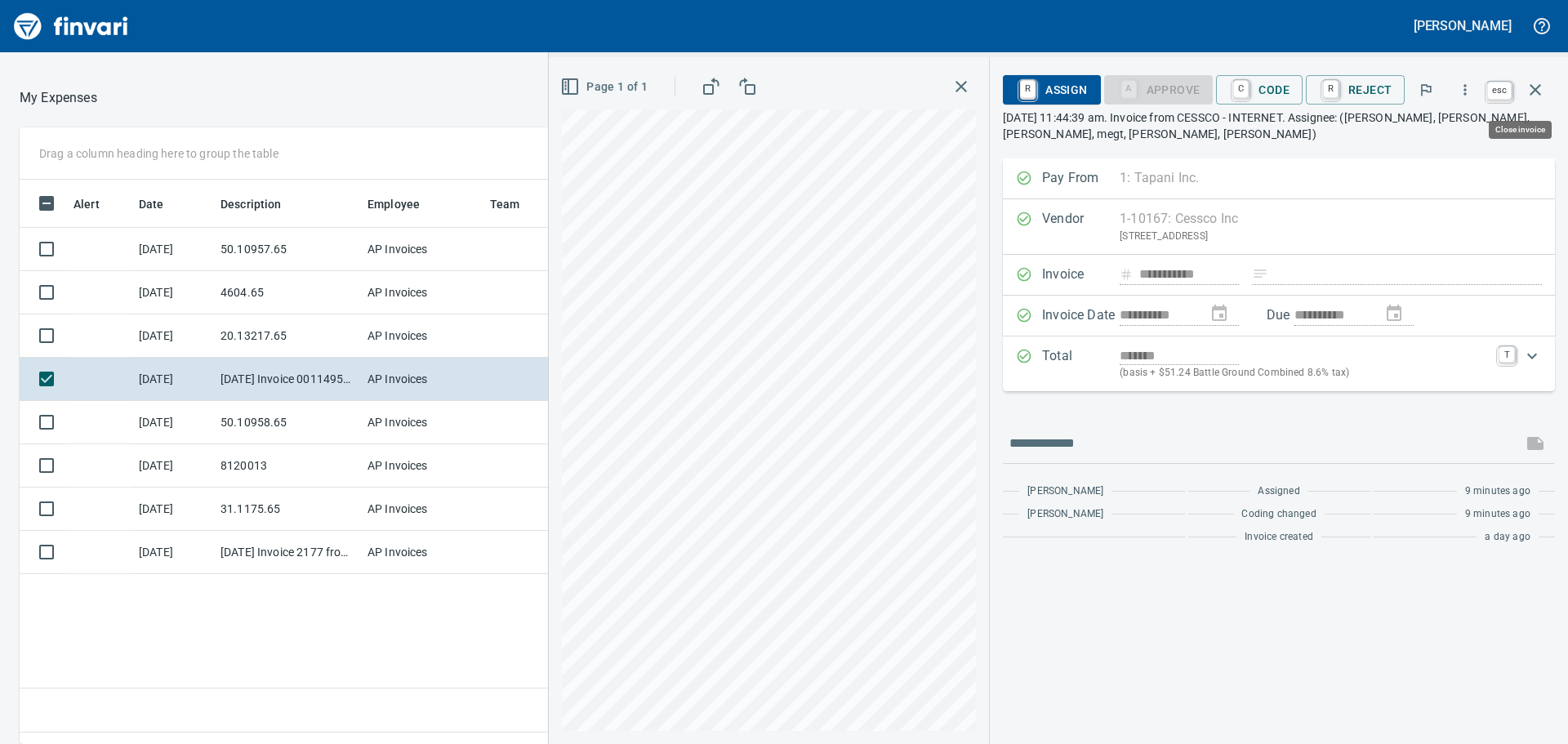
click at [1537, 86] on icon "button" at bounding box center [1535, 90] width 20 height 20
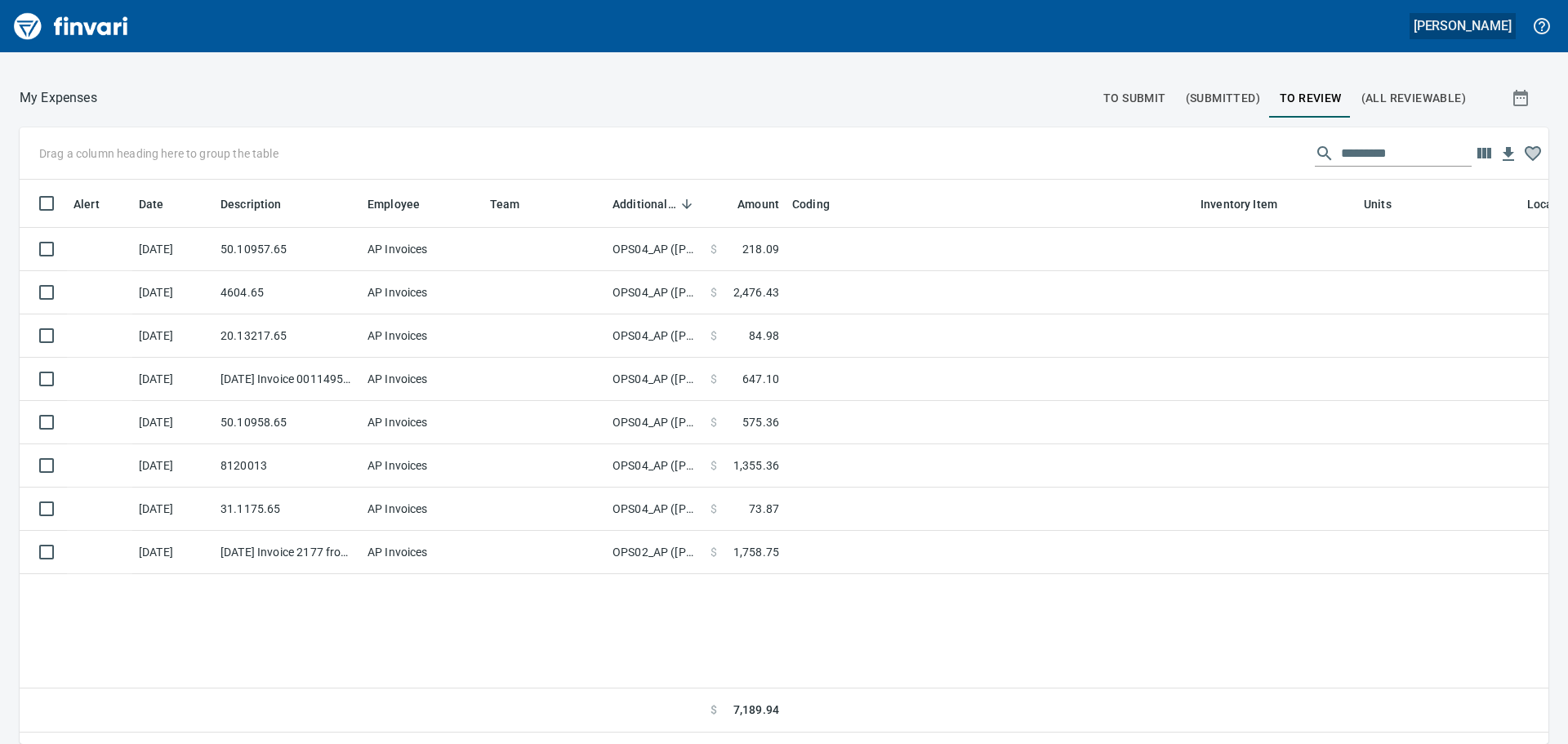
scroll to position [540, 1501]
